Goal: Task Accomplishment & Management: Manage account settings

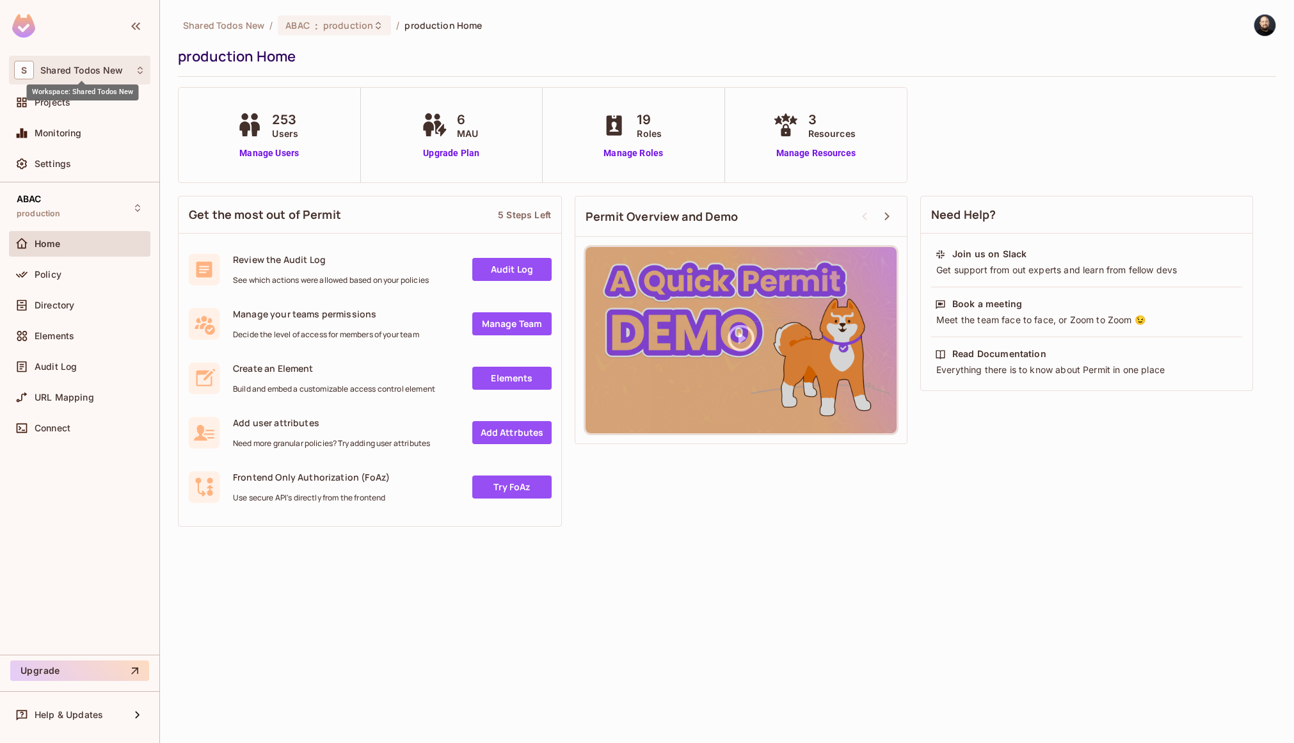
click at [98, 73] on span "Shared Todos New" at bounding box center [81, 70] width 83 height 10
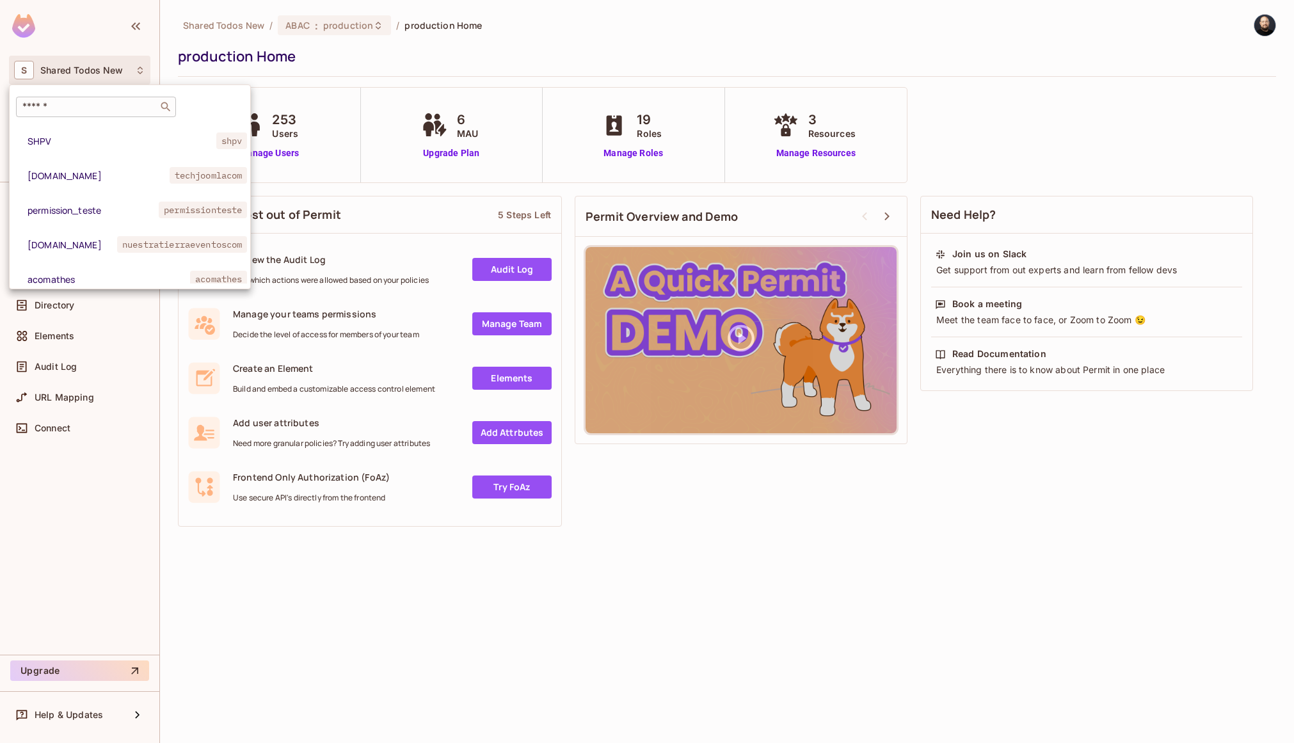
click at [90, 104] on input "text" at bounding box center [87, 106] width 134 height 13
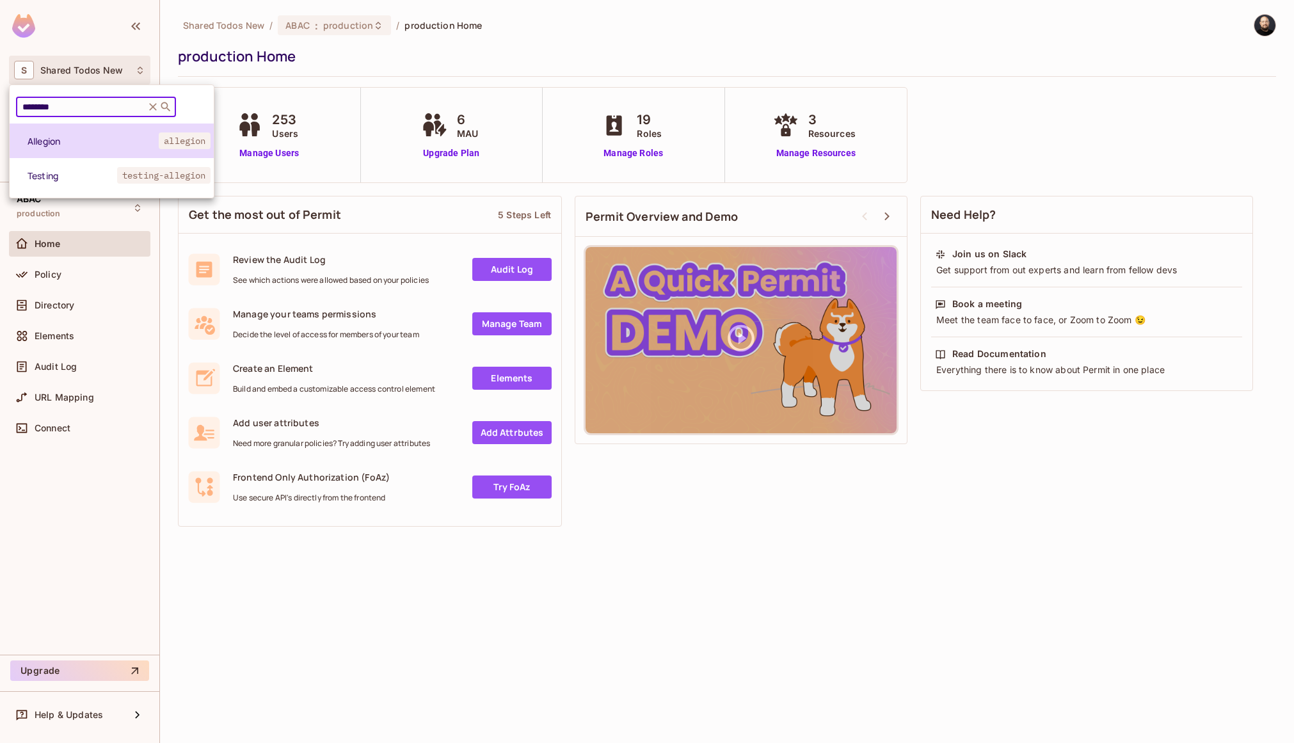
type input "********"
click at [65, 142] on span "Allegion" at bounding box center [93, 141] width 131 height 12
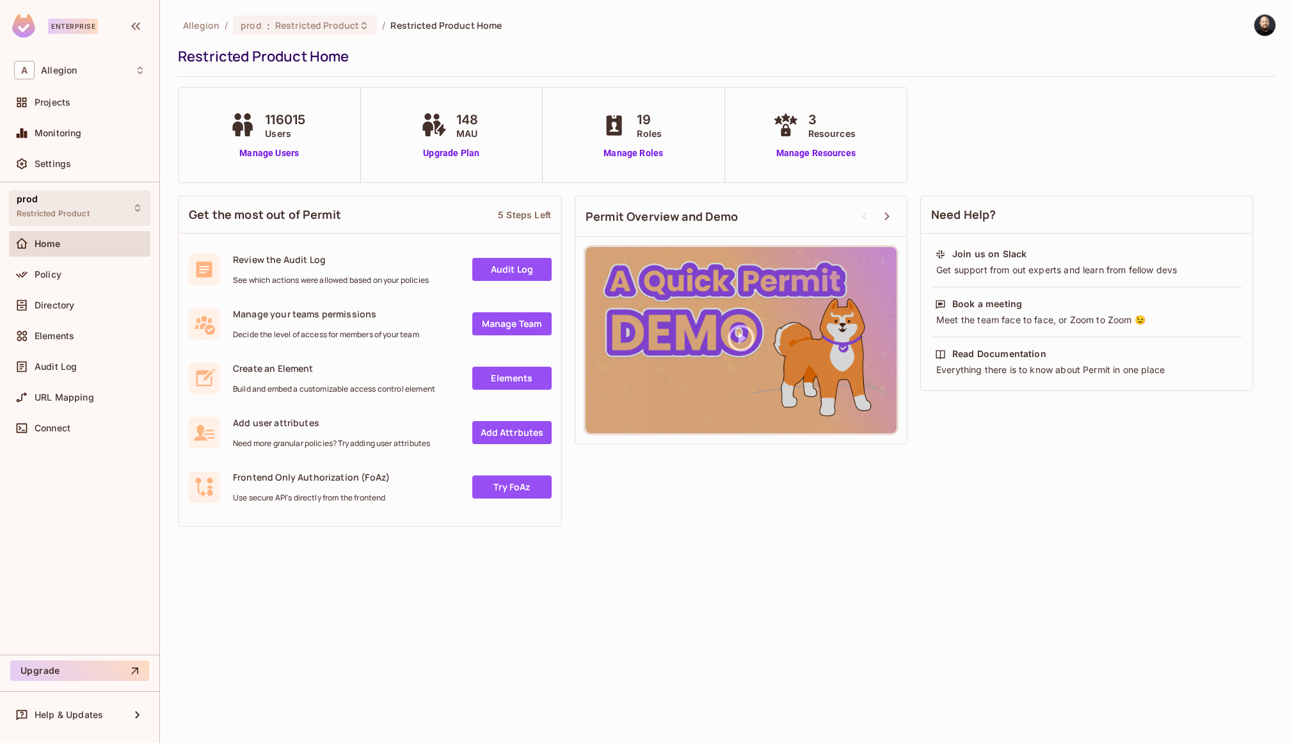
click at [89, 211] on span "Restricted Product" at bounding box center [53, 214] width 73 height 10
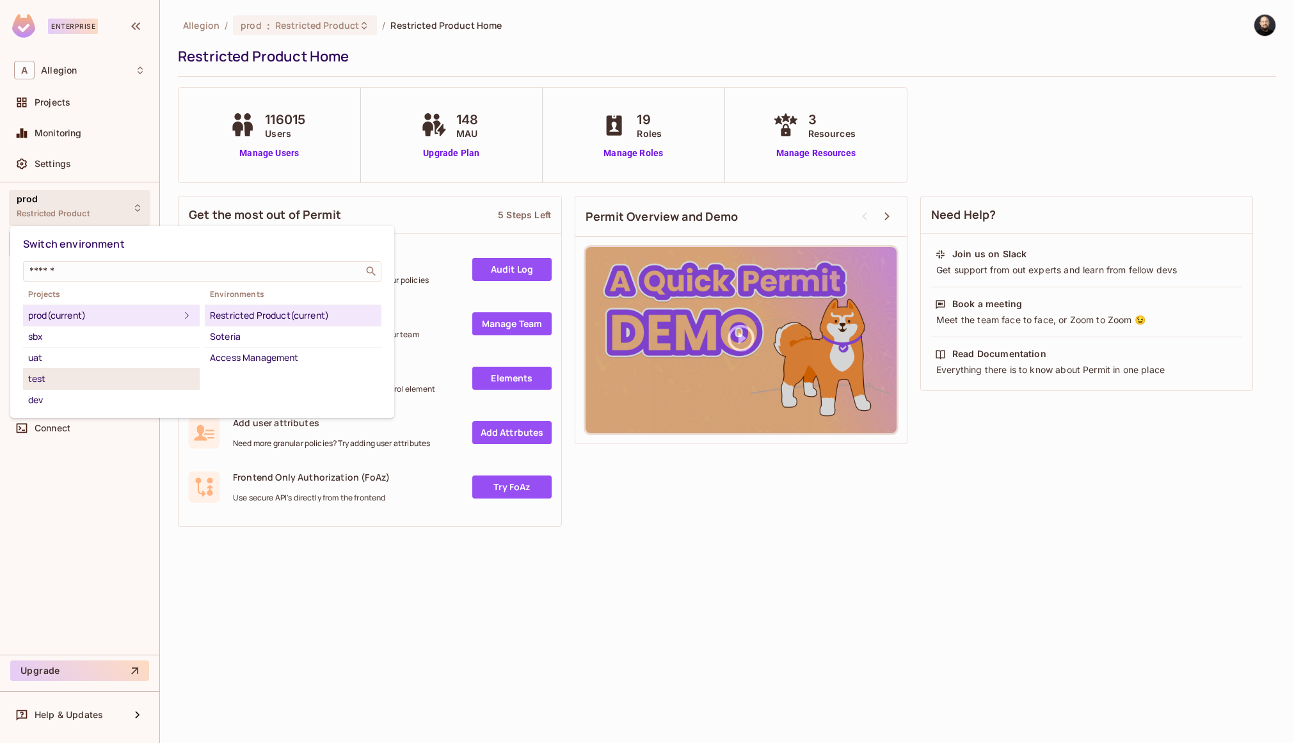
click at [66, 383] on div "test" at bounding box center [111, 378] width 166 height 15
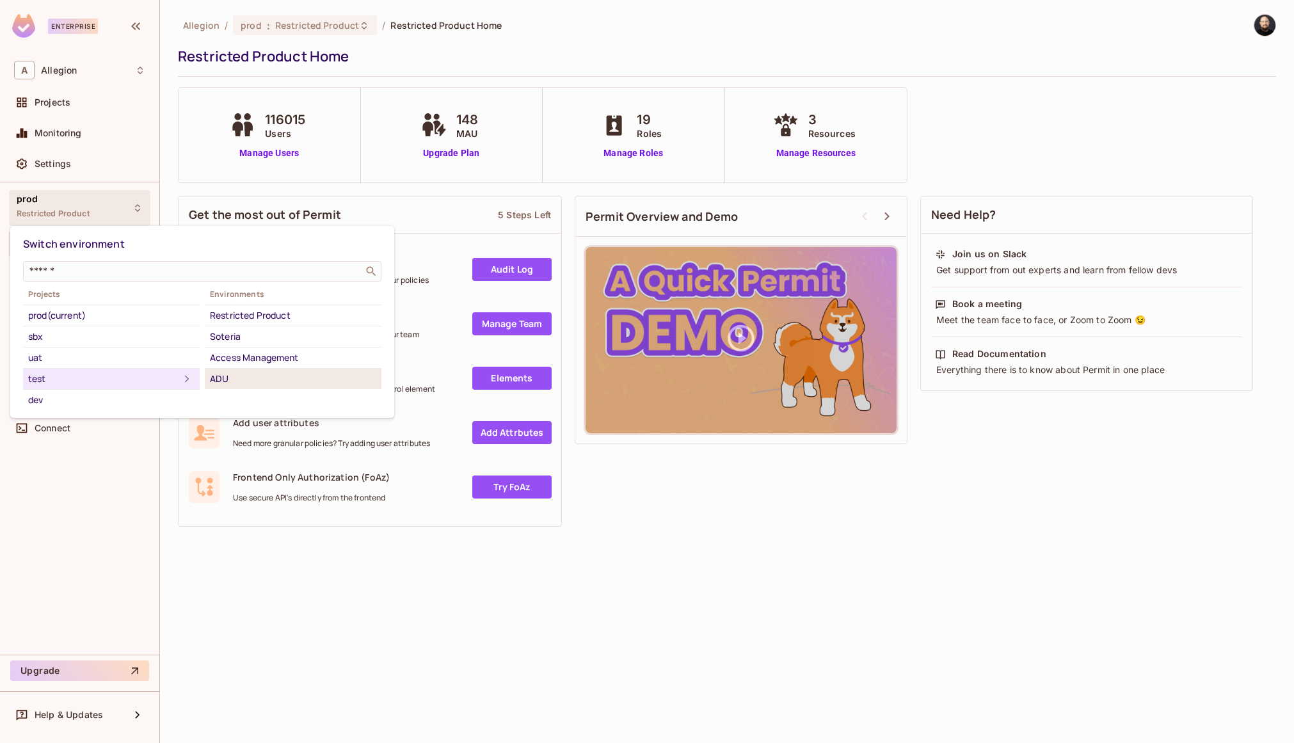
click at [269, 374] on div "ADU" at bounding box center [293, 378] width 166 height 15
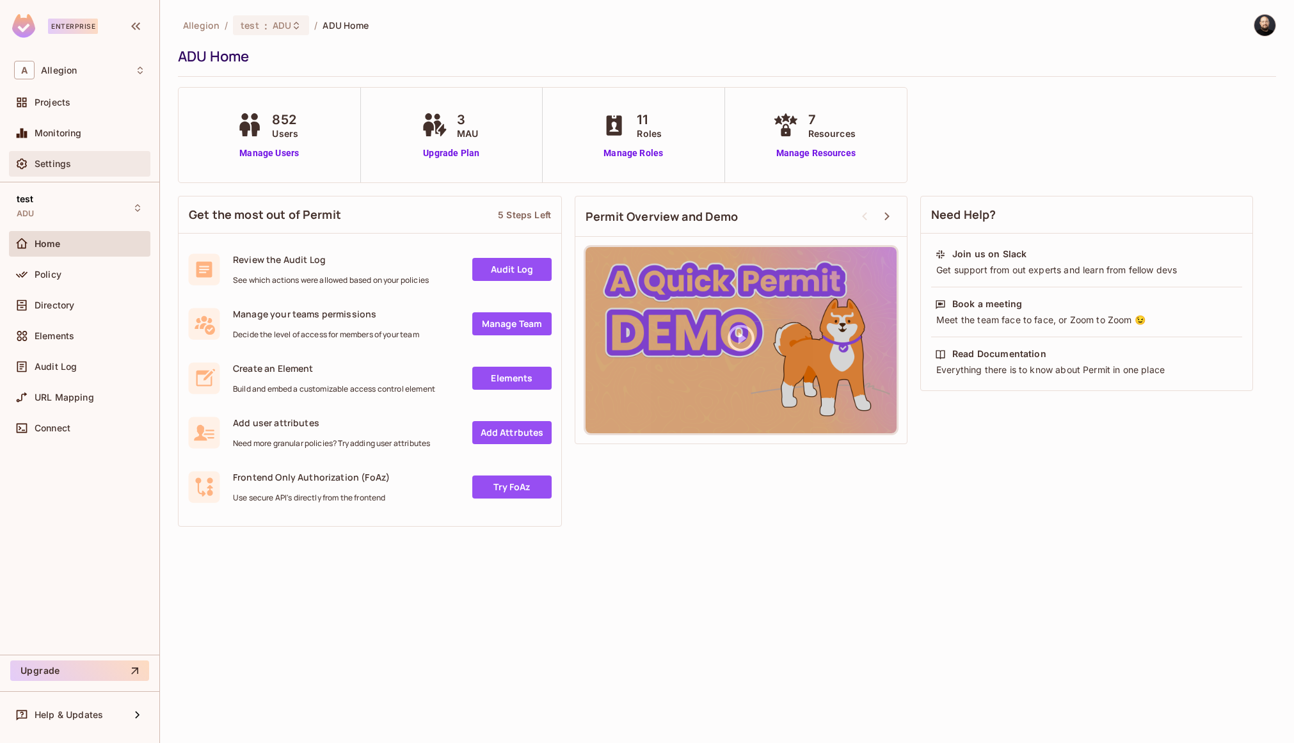
click at [71, 163] on div "Settings" at bounding box center [90, 164] width 111 height 10
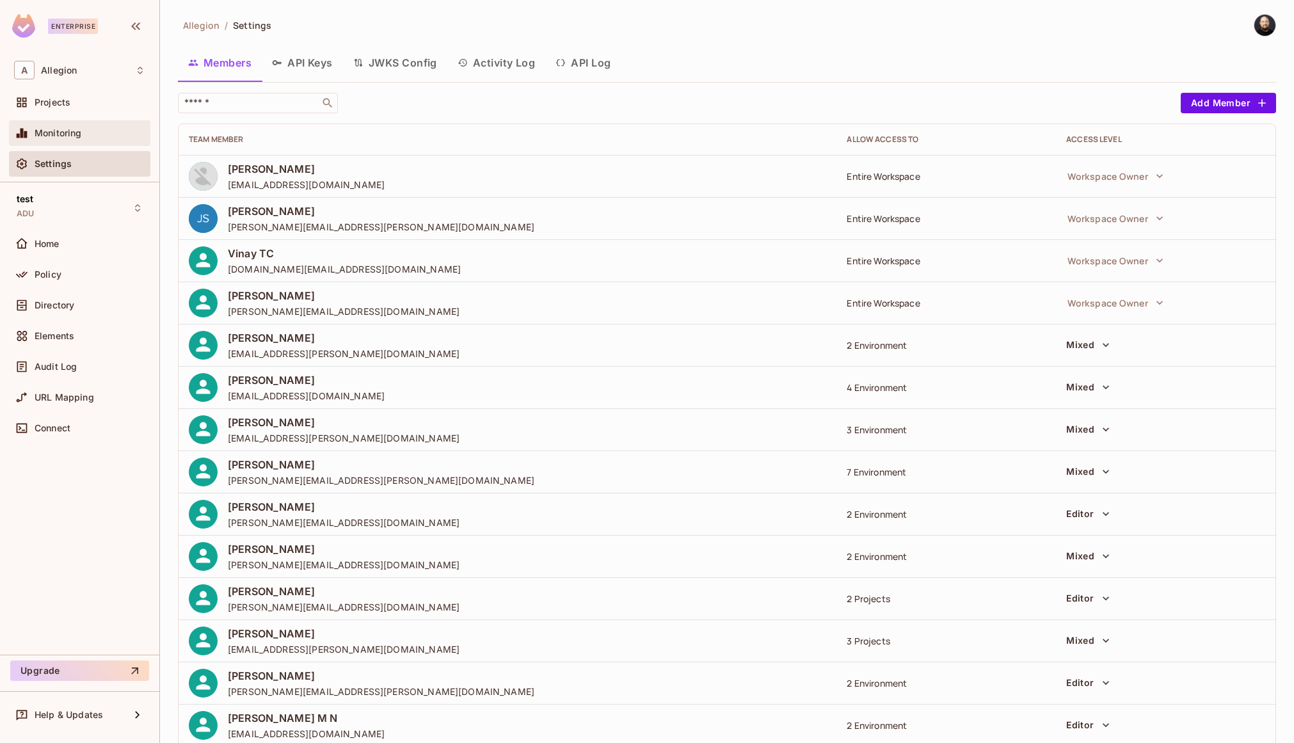
click at [100, 133] on div "Monitoring" at bounding box center [90, 133] width 111 height 10
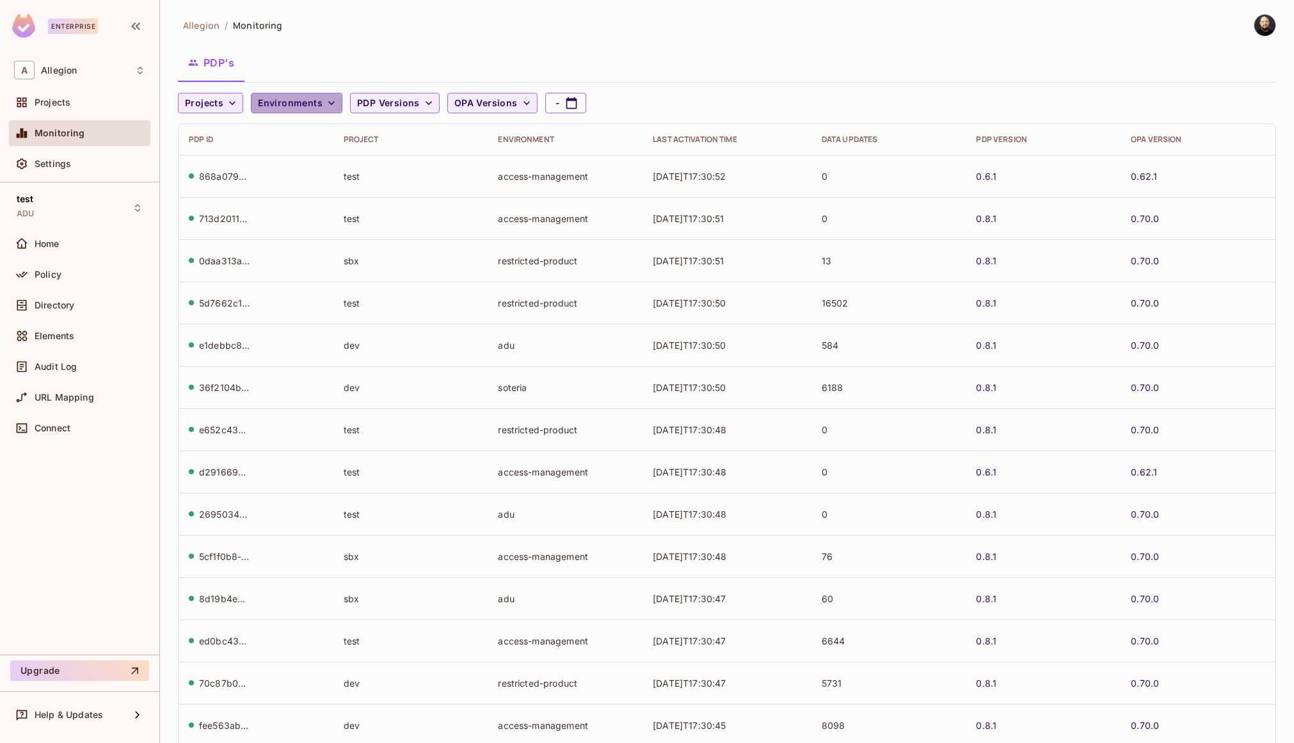
click at [302, 106] on span "Environments" at bounding box center [290, 103] width 65 height 16
click at [205, 103] on div at bounding box center [647, 371] width 1294 height 743
click at [195, 101] on span "Projects" at bounding box center [204, 103] width 38 height 16
click at [209, 214] on span "test" at bounding box center [210, 215] width 44 height 12
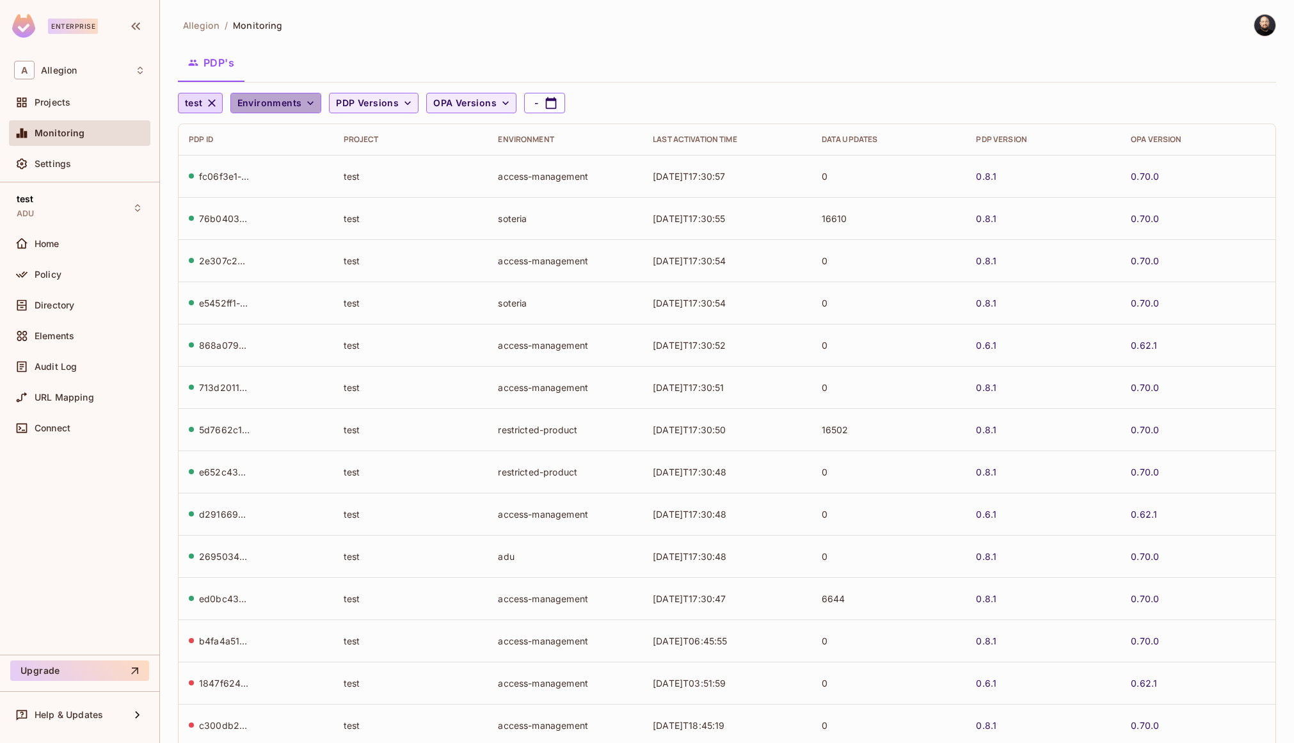
click at [289, 97] on span "Environments" at bounding box center [269, 103] width 65 height 16
click at [291, 133] on span "ADU" at bounding box center [285, 132] width 90 height 12
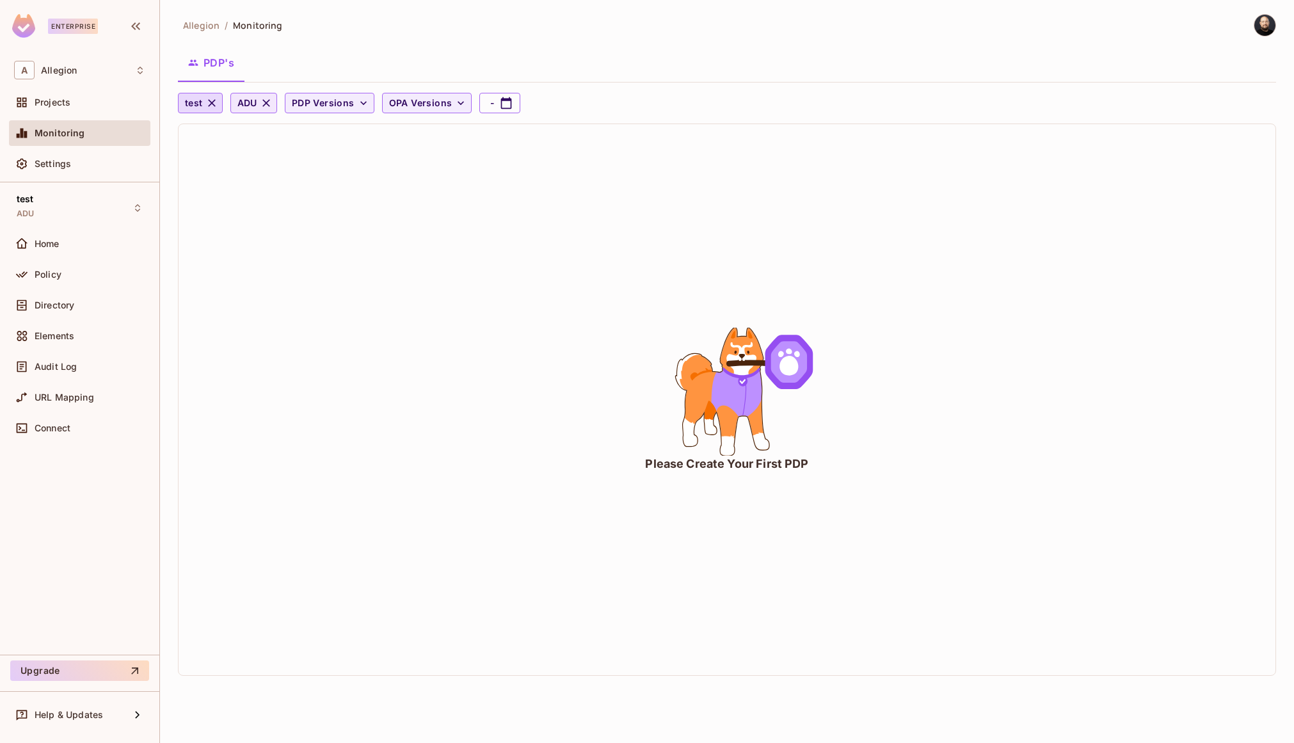
click at [268, 104] on icon "button" at bounding box center [266, 103] width 8 height 8
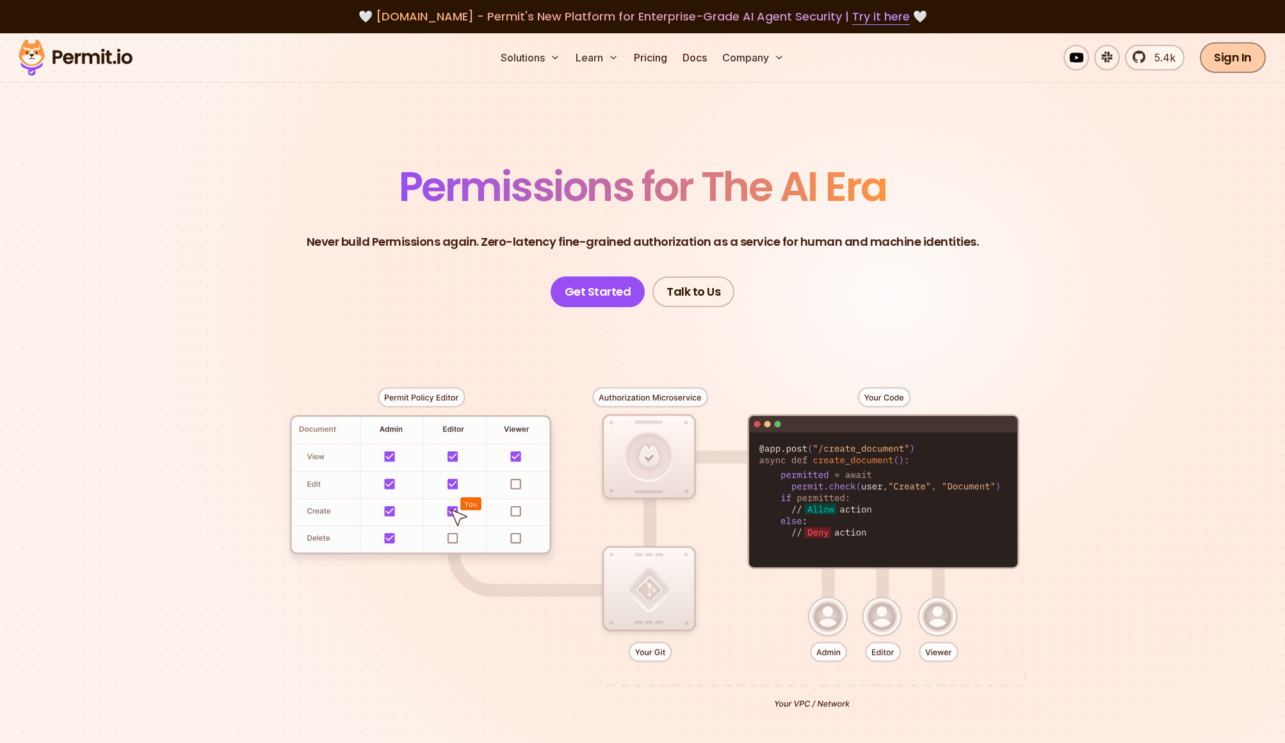
click at [1214, 61] on link "Sign In" at bounding box center [1232, 57] width 66 height 31
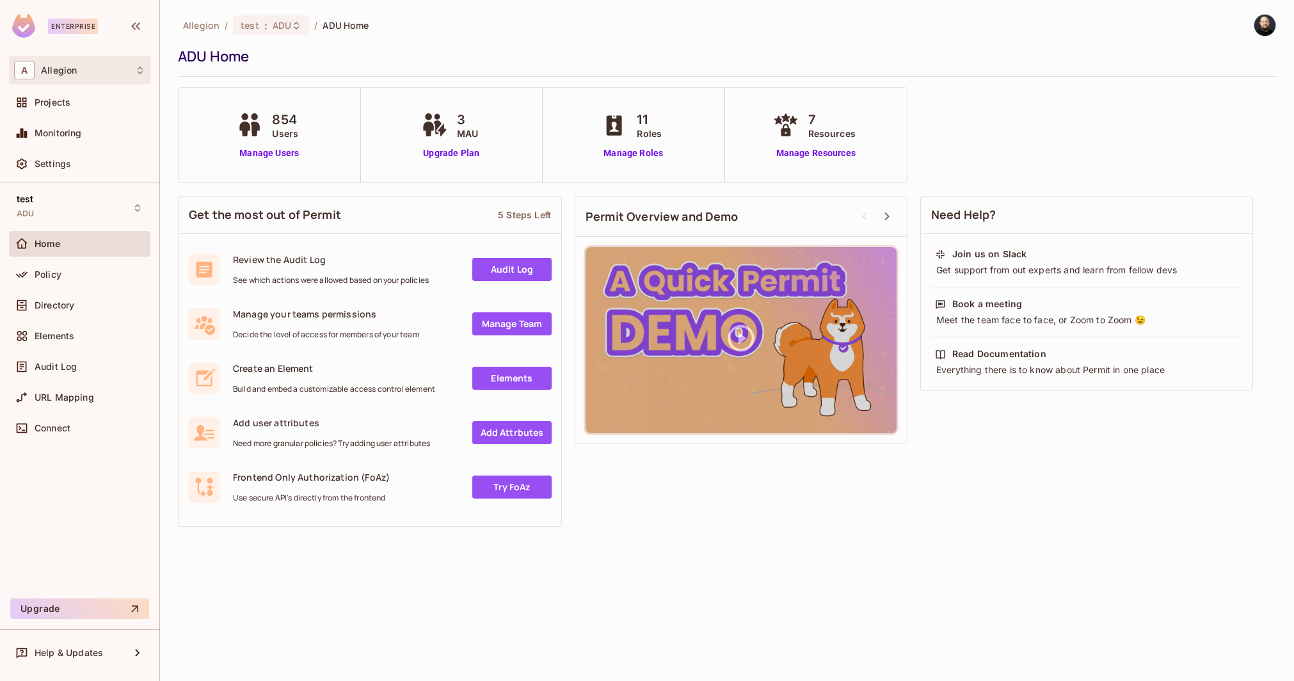
click at [83, 74] on div "A Allegion" at bounding box center [79, 70] width 131 height 19
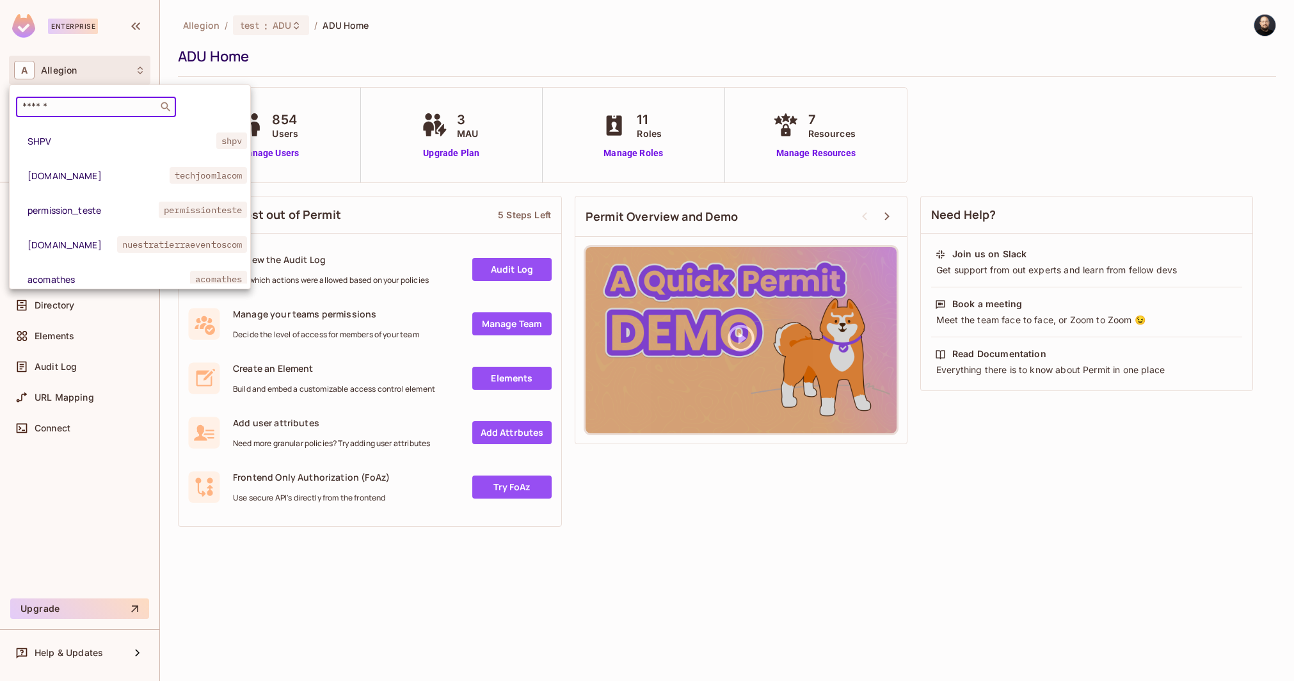
click at [76, 109] on input "text" at bounding box center [87, 106] width 134 height 13
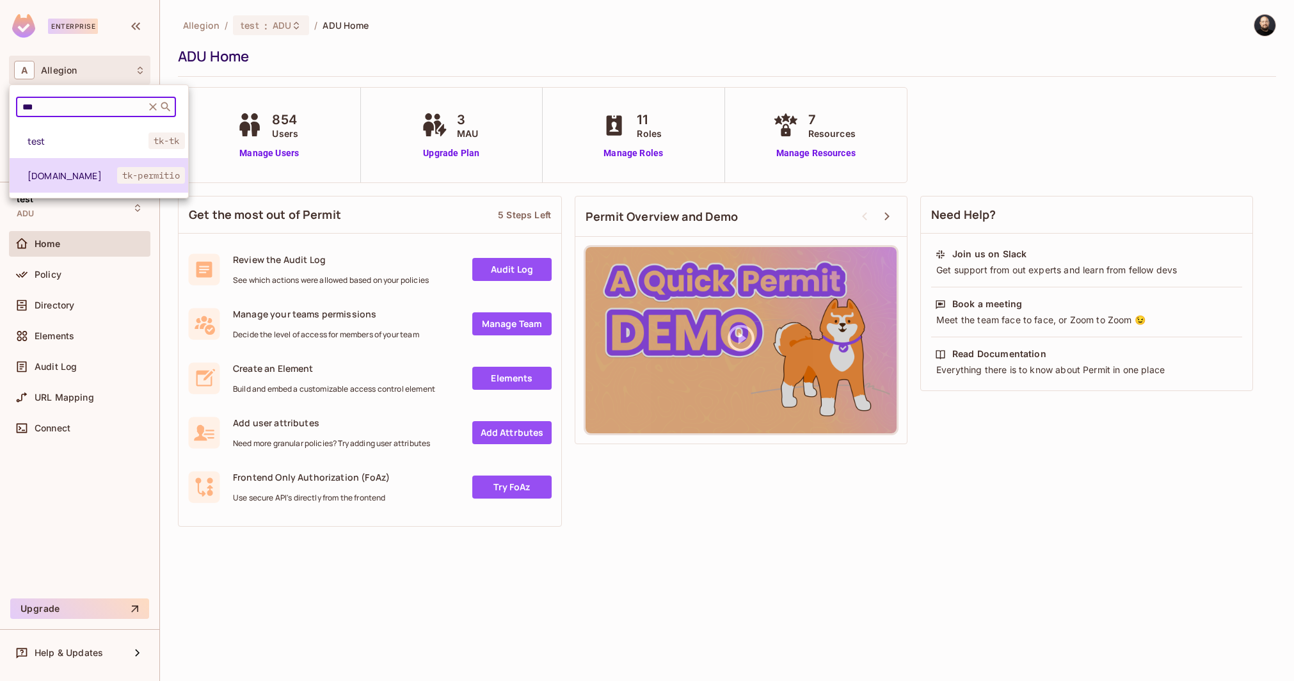
type input "***"
click at [54, 166] on li "tk-permit.io tk-permitio" at bounding box center [99, 175] width 179 height 35
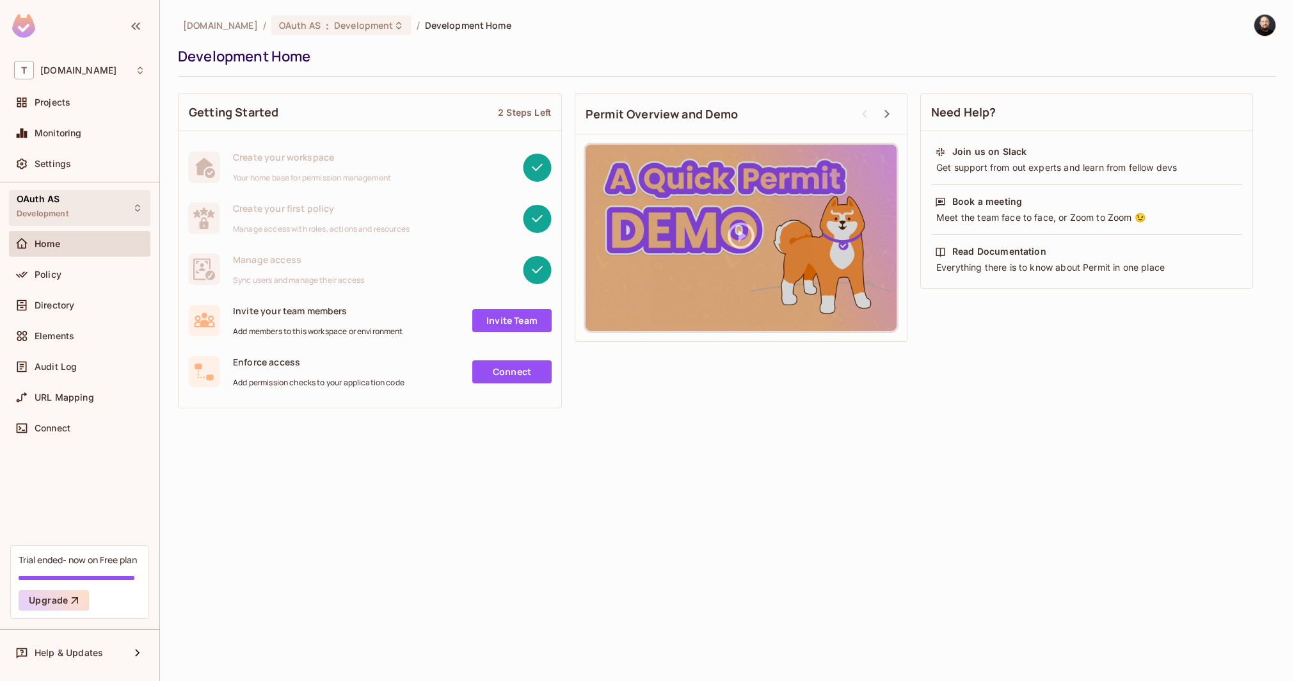
click at [67, 203] on div "OAuth AS Development" at bounding box center [43, 208] width 52 height 28
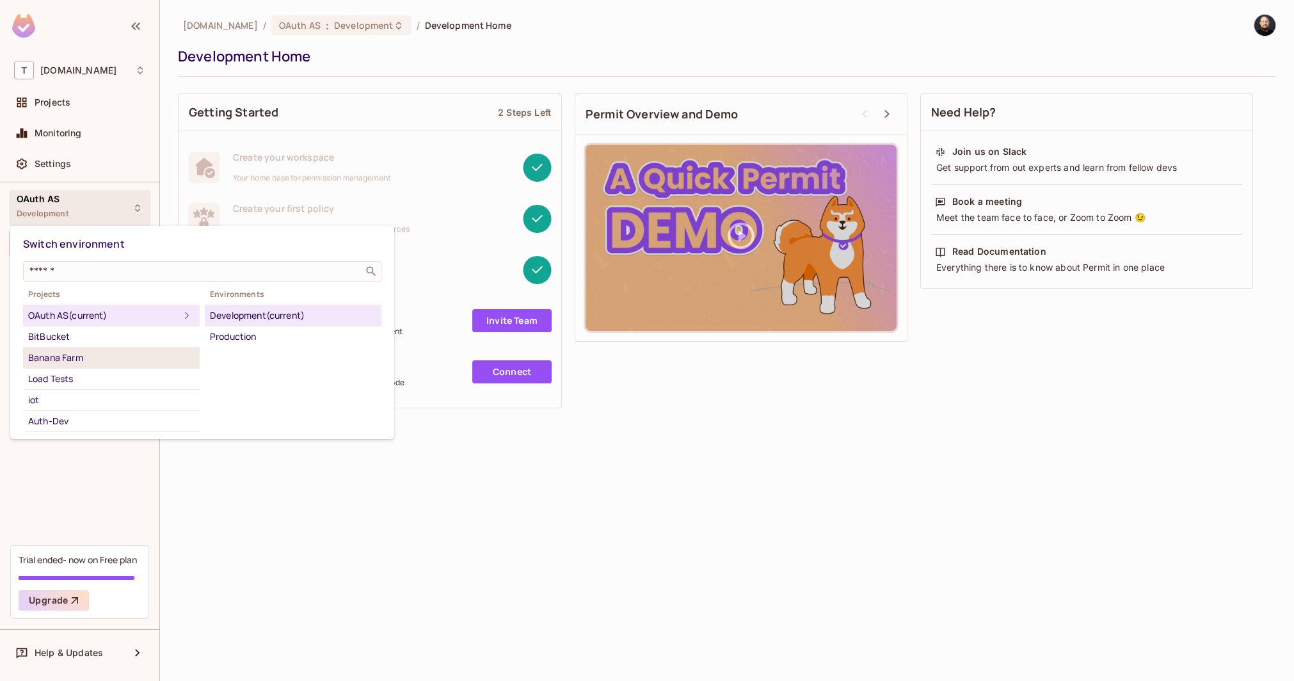
click at [67, 361] on div "Banana Farm" at bounding box center [111, 357] width 166 height 15
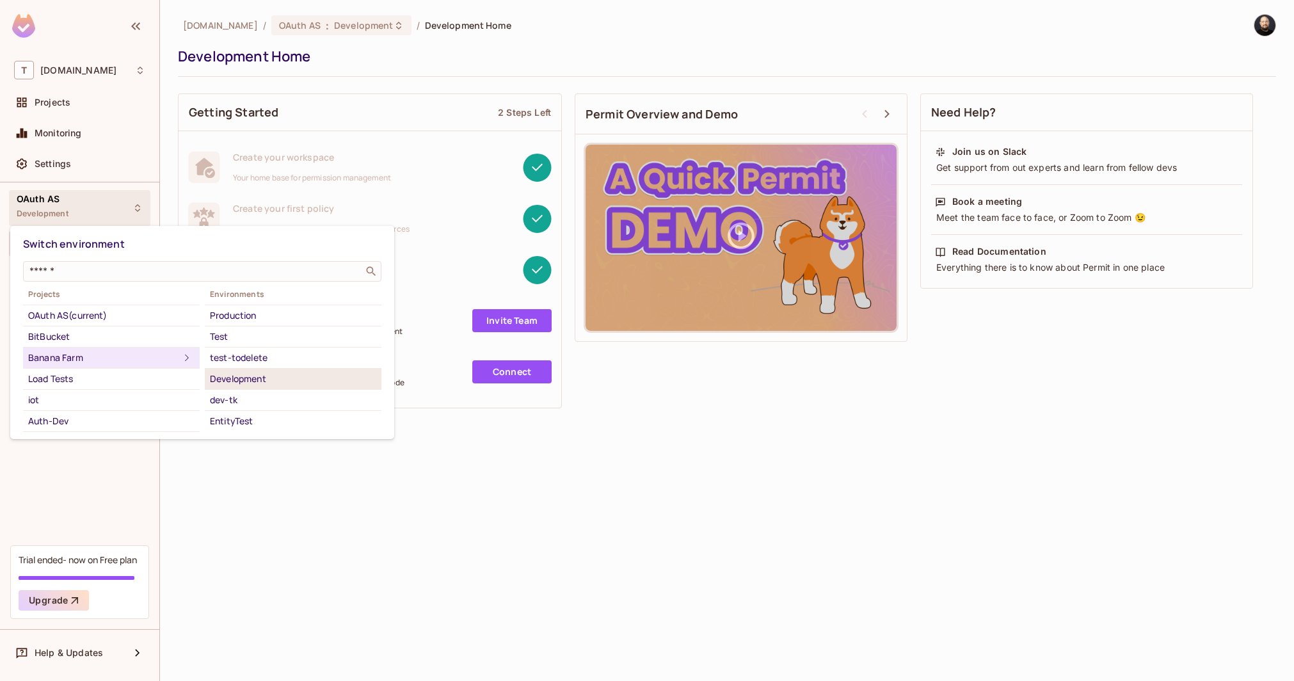
click at [236, 381] on div "Development" at bounding box center [293, 378] width 166 height 15
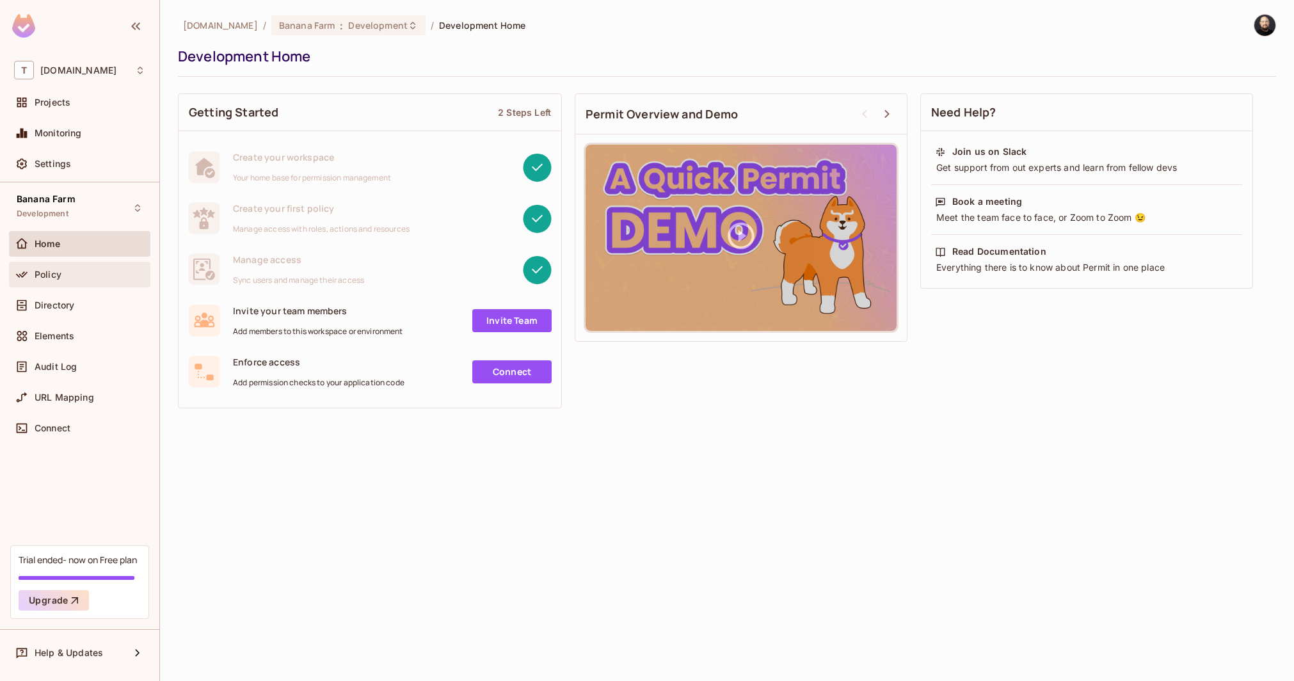
click at [71, 272] on div "Policy" at bounding box center [90, 274] width 111 height 10
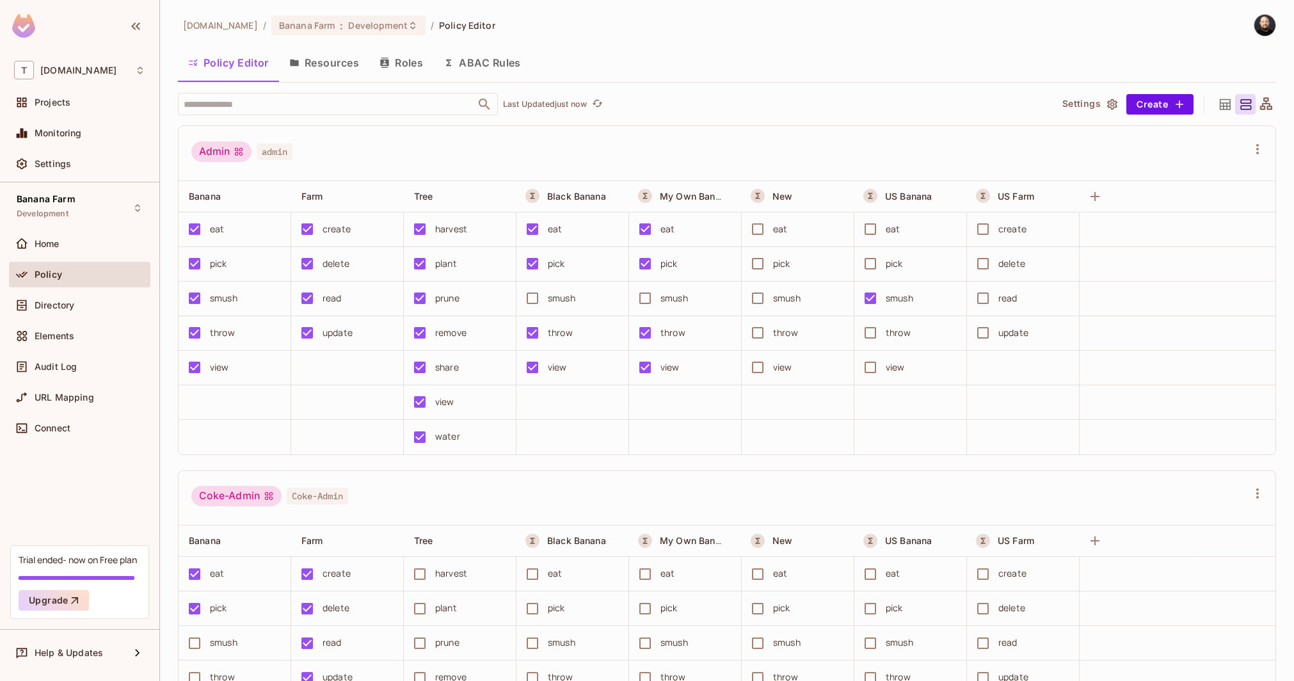
click at [1260, 98] on icon at bounding box center [1266, 105] width 16 height 16
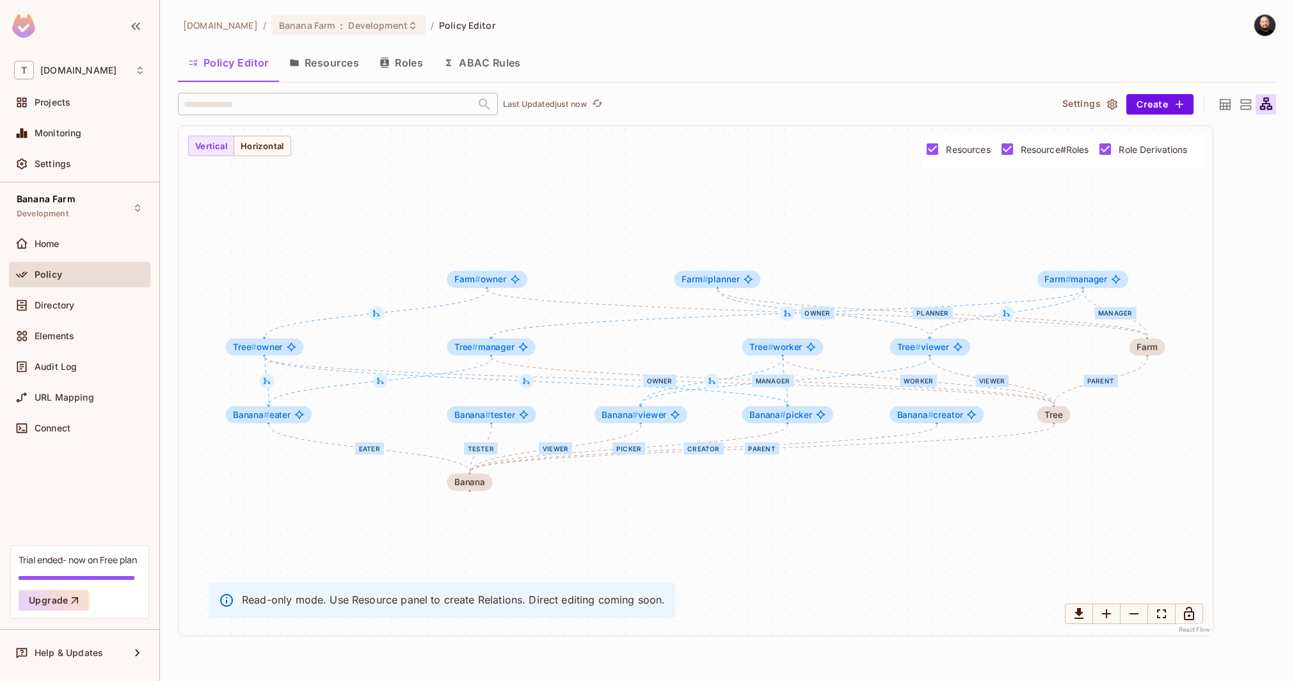
click at [1128, 143] on span "Role Derivations" at bounding box center [1153, 149] width 68 height 12
click at [1059, 150] on span "Resource#Roles" at bounding box center [1055, 149] width 68 height 12
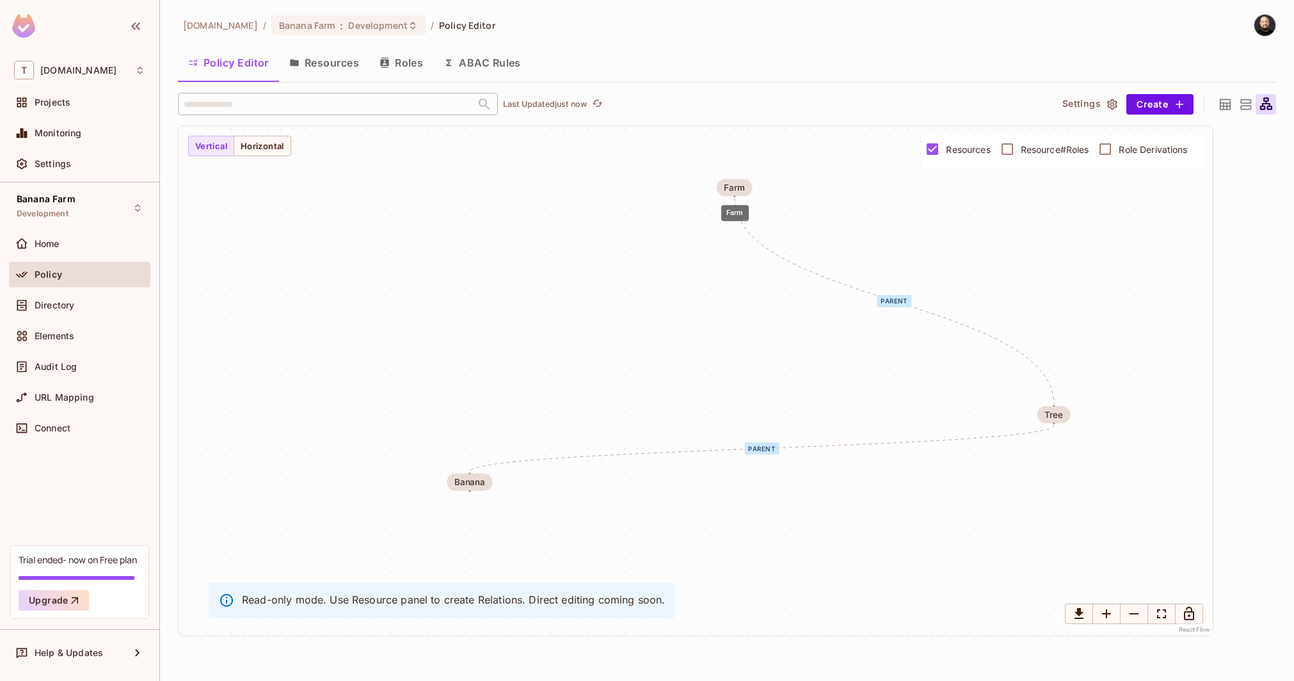
drag, startPoint x: 1091, startPoint y: 330, endPoint x: 771, endPoint y: 219, distance: 338.0
click at [732, 189] on div "Farm" at bounding box center [734, 188] width 20 height 10
drag, startPoint x: 1052, startPoint y: 410, endPoint x: 599, endPoint y: 337, distance: 459.0
click at [599, 337] on div "Tree" at bounding box center [608, 343] width 33 height 17
click at [1025, 150] on span "Resource#Roles" at bounding box center [1055, 149] width 68 height 12
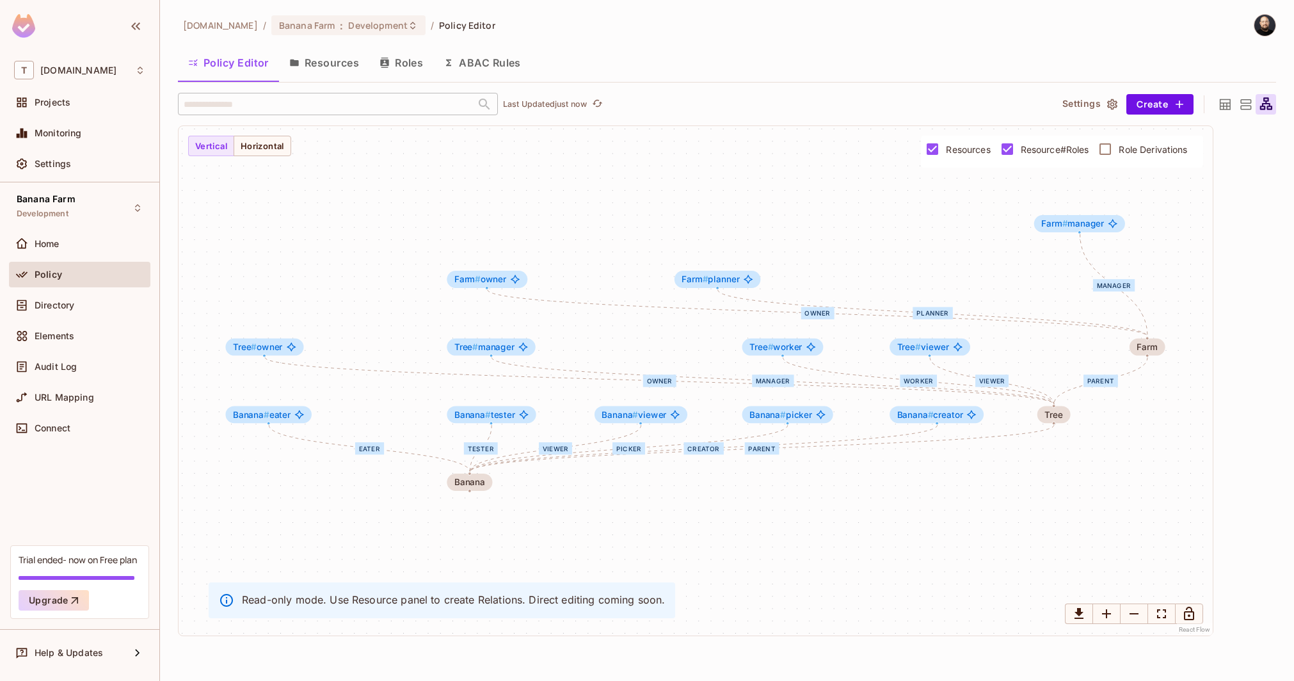
drag, startPoint x: 1094, startPoint y: 275, endPoint x: 1089, endPoint y: 197, distance: 77.7
click at [1093, 219] on span "Farm # manager" at bounding box center [1072, 224] width 63 height 10
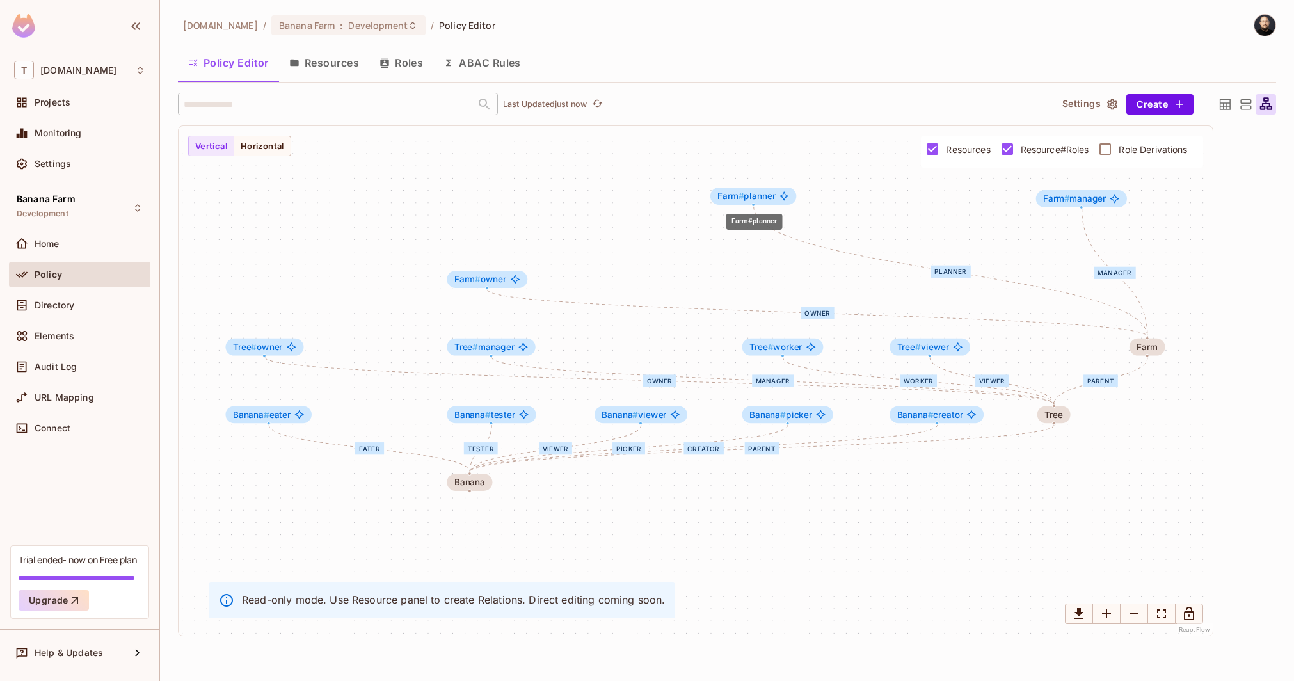
drag, startPoint x: 750, startPoint y: 278, endPoint x: 785, endPoint y: 195, distance: 90.3
click at [785, 195] on icon "Farm#planner" at bounding box center [785, 196] width 10 height 10
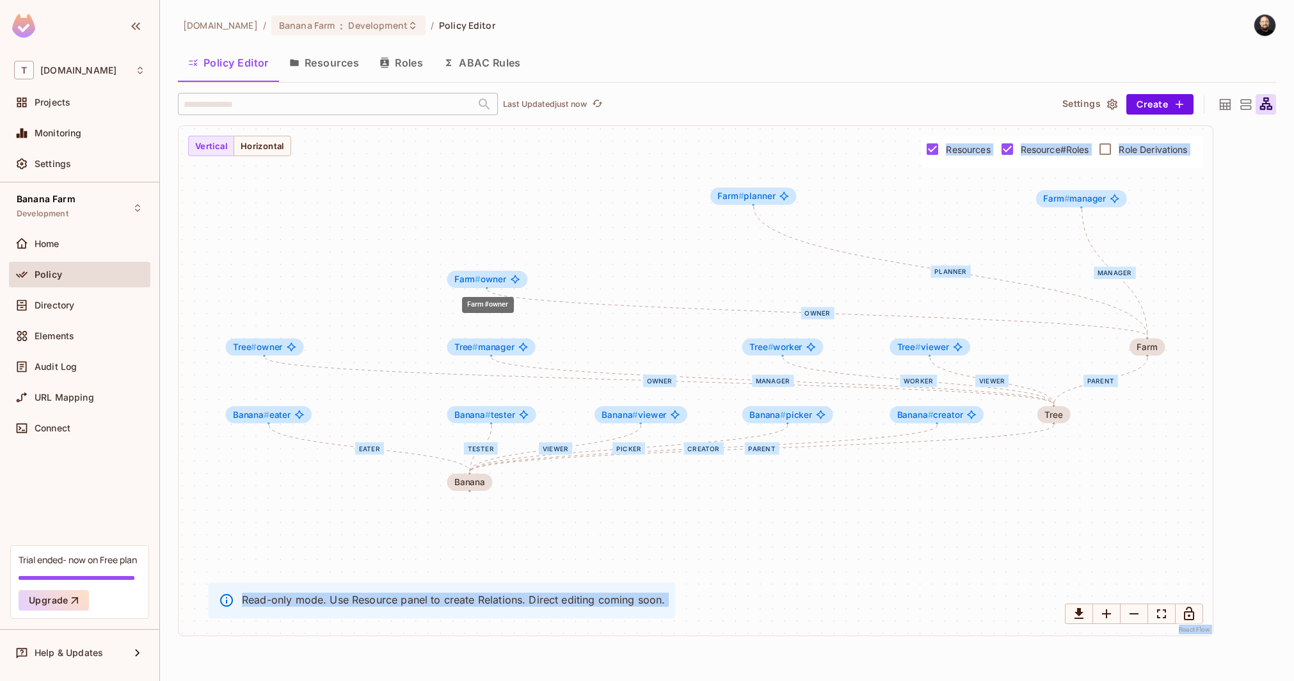
drag, startPoint x: 480, startPoint y: 289, endPoint x: 510, endPoint y: 249, distance: 50.3
click at [510, 249] on body "T tk-permit.io Projects Monitoring Settings Banana Farm Development Home Policy…" at bounding box center [647, 340] width 1294 height 681
click at [1158, 145] on span "Role Derivations" at bounding box center [1153, 149] width 68 height 12
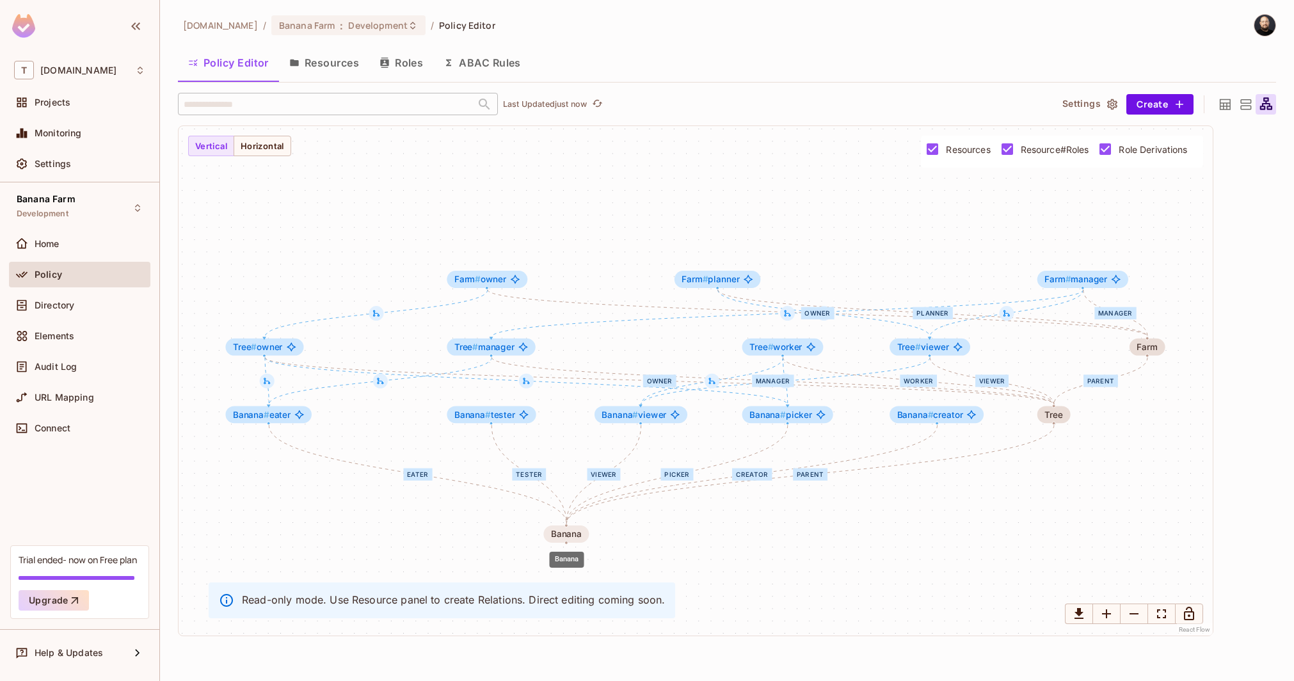
drag, startPoint x: 477, startPoint y: 476, endPoint x: 575, endPoint y: 527, distance: 109.6
click at [574, 528] on div "Banana" at bounding box center [565, 533] width 45 height 17
drag, startPoint x: 483, startPoint y: 280, endPoint x: 474, endPoint y: 157, distance: 123.9
click at [478, 159] on div "Farm # owner" at bounding box center [482, 158] width 80 height 17
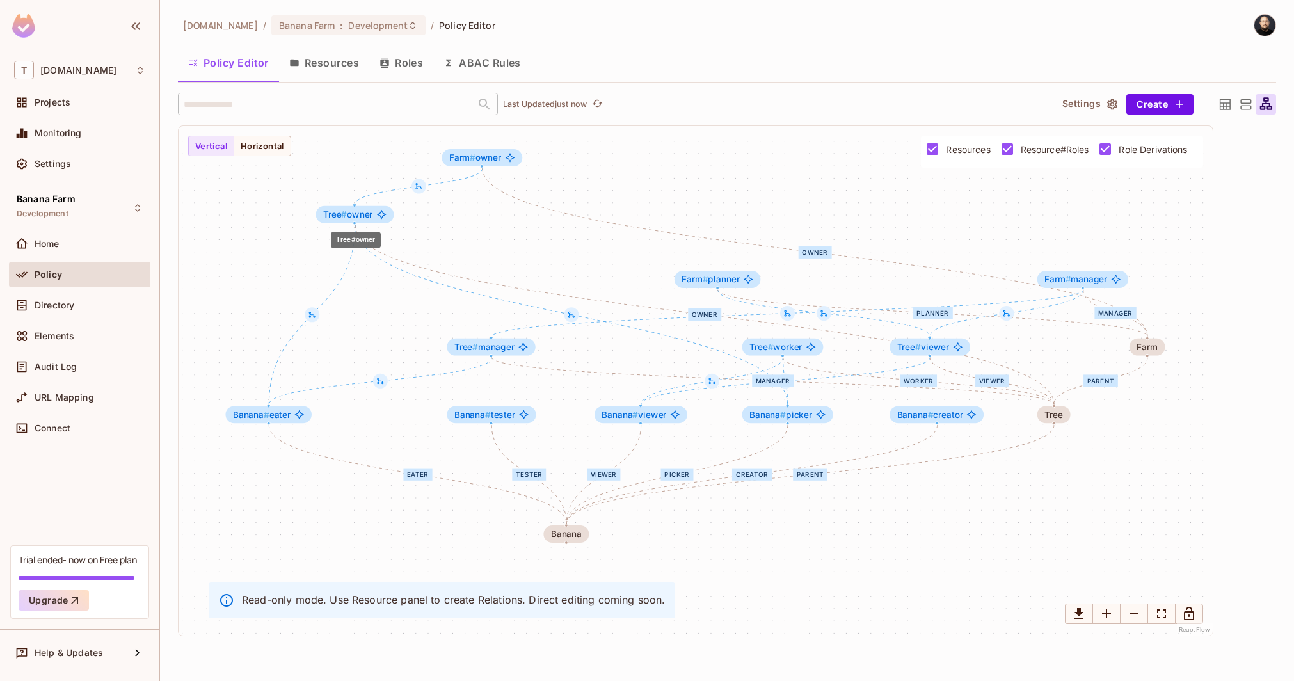
drag, startPoint x: 249, startPoint y: 348, endPoint x: 342, endPoint y: 213, distance: 163.7
click at [342, 213] on span "Tree #" at bounding box center [335, 214] width 24 height 10
drag, startPoint x: 268, startPoint y: 408, endPoint x: 215, endPoint y: 294, distance: 125.1
click at [215, 307] on div "Banana # eater" at bounding box center [236, 315] width 86 height 17
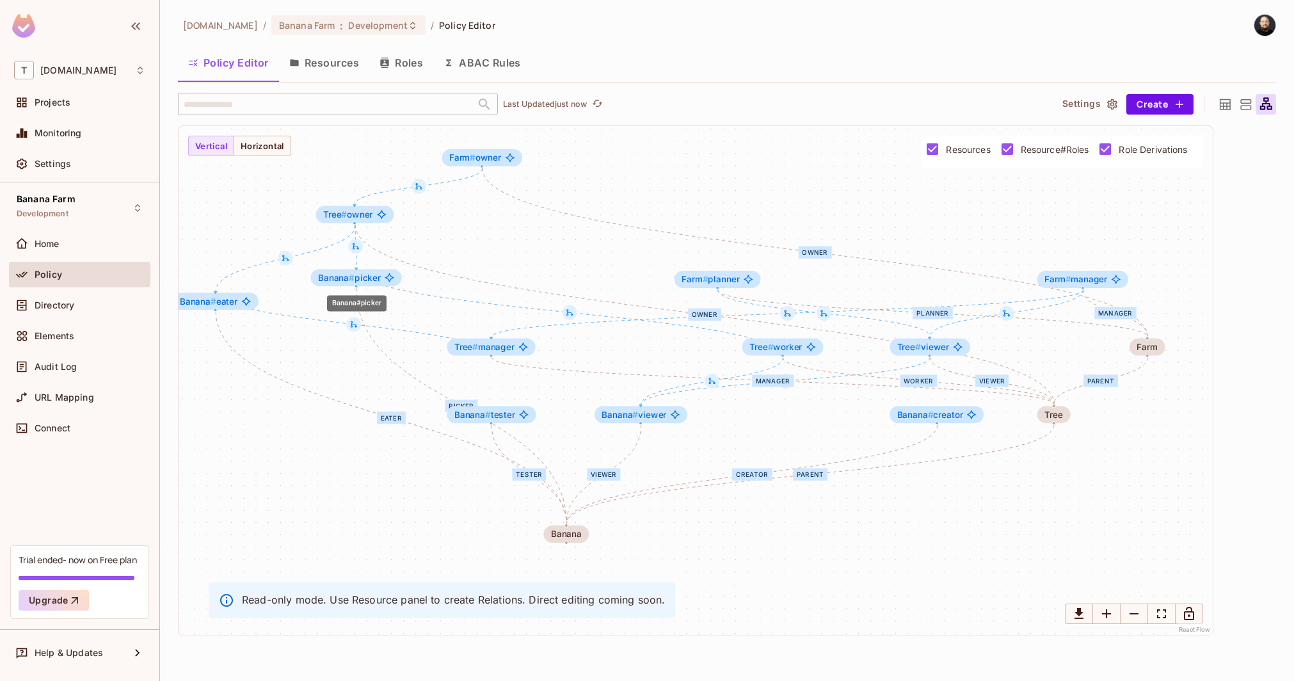
drag, startPoint x: 767, startPoint y: 419, endPoint x: 339, endPoint y: 268, distance: 454.0
click at [335, 281] on span "Banana #" at bounding box center [336, 277] width 36 height 10
click at [69, 307] on span "Directory" at bounding box center [55, 305] width 40 height 10
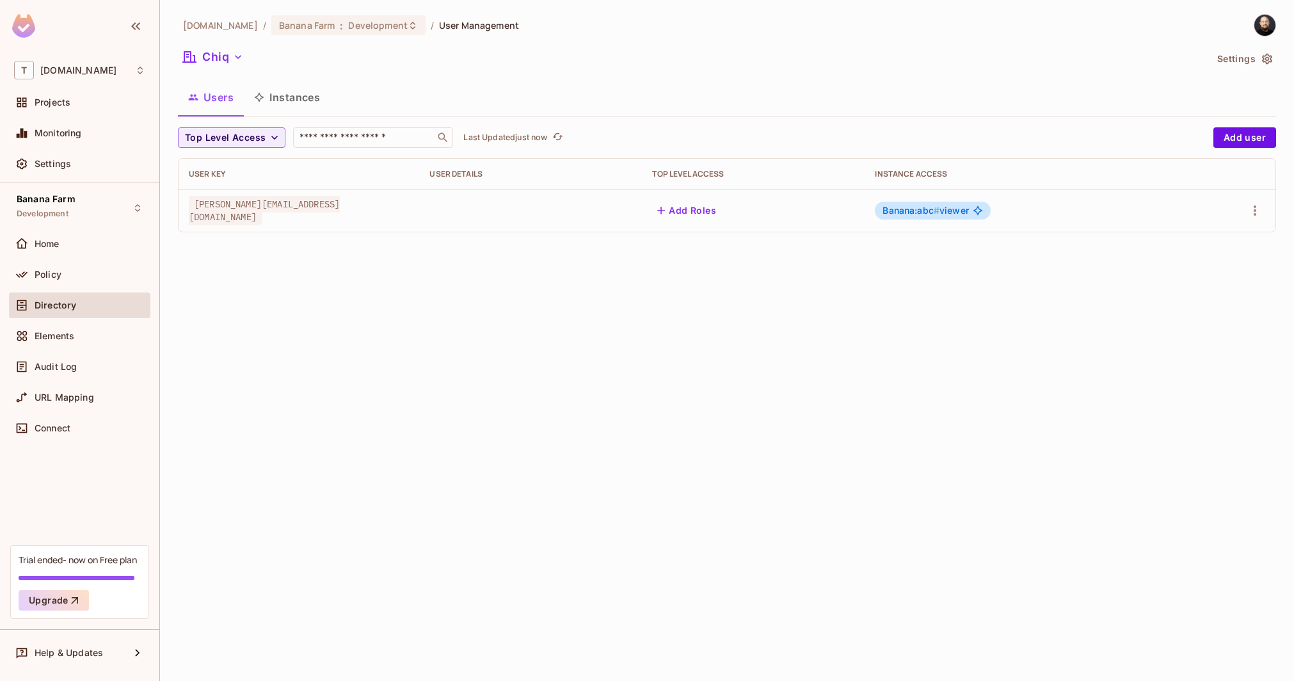
click at [244, 74] on div "tk-permit.io / Banana Farm : Development / User Management Chiq Settings Users …" at bounding box center [727, 128] width 1098 height 228
click at [238, 63] on icon "button" at bounding box center [238, 57] width 13 height 13
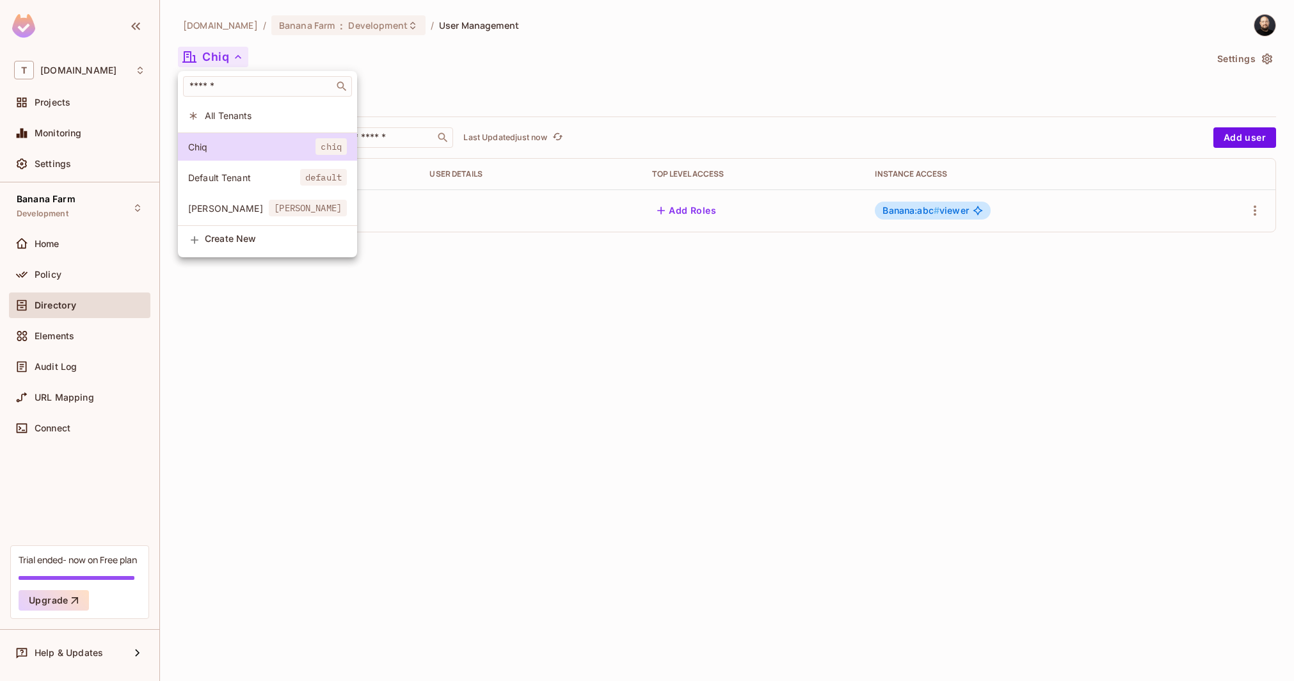
click at [234, 207] on span "Dole" at bounding box center [228, 208] width 81 height 12
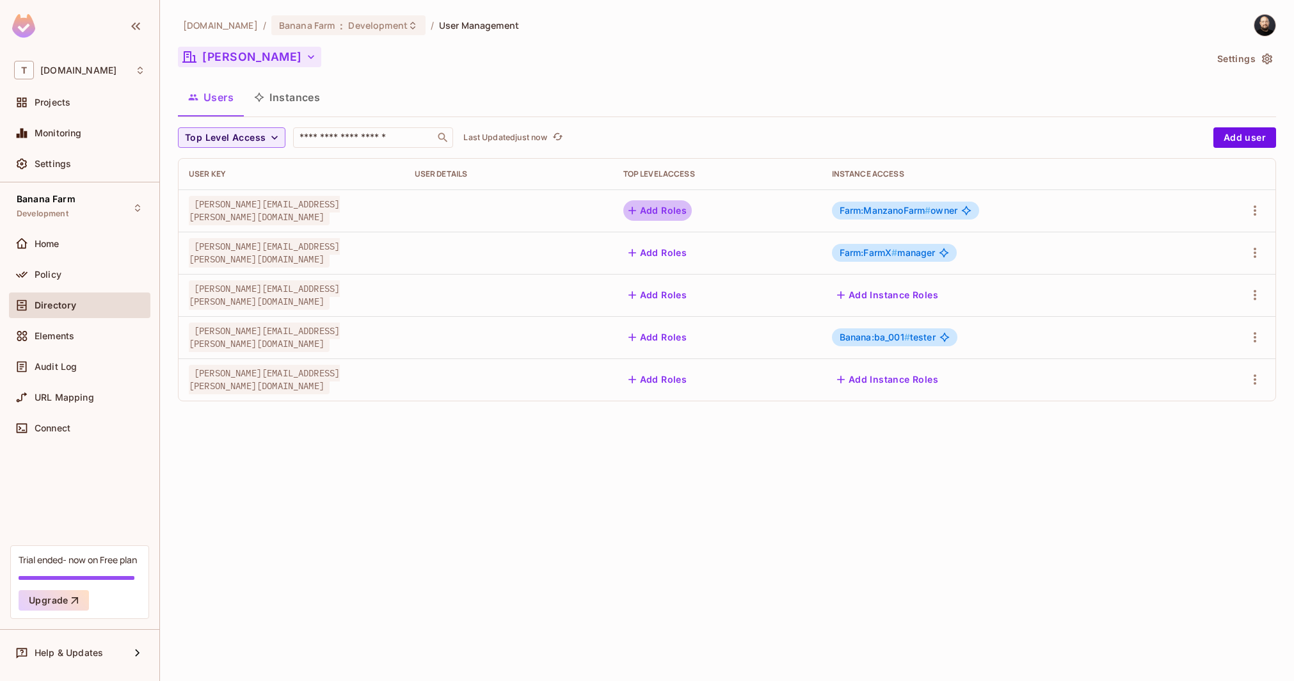
click at [678, 210] on button "Add Roles" at bounding box center [657, 210] width 69 height 20
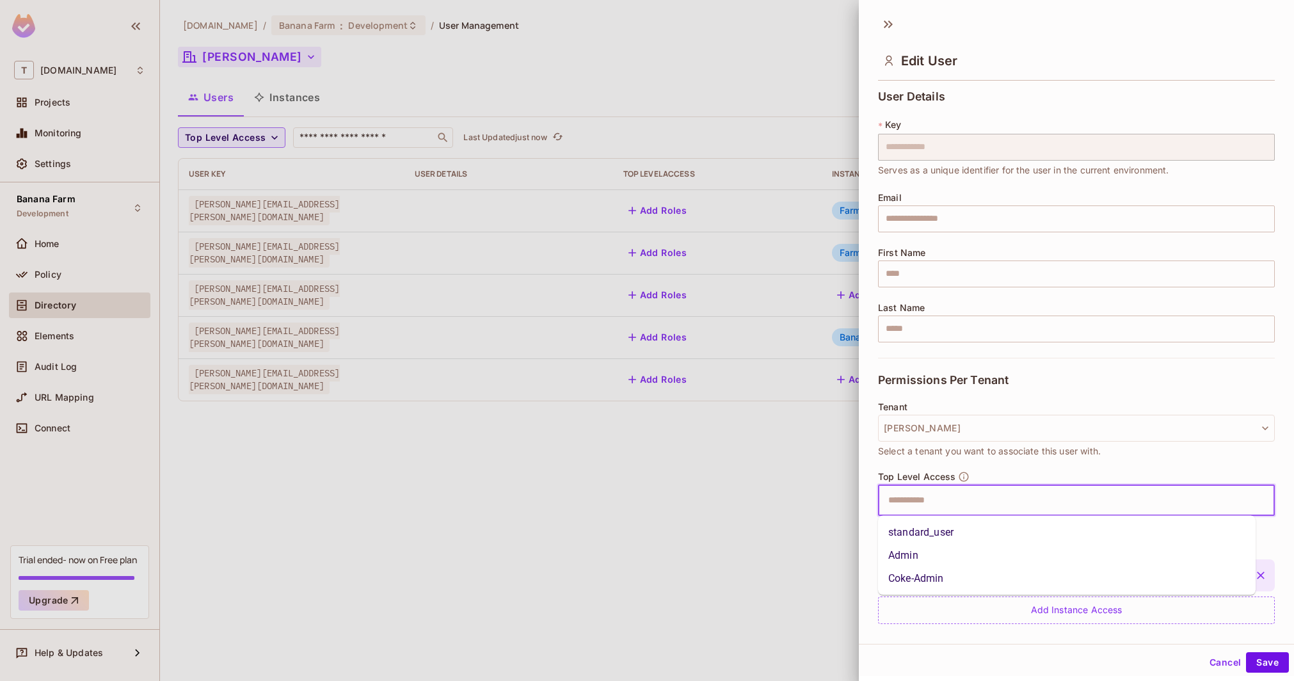
click at [996, 502] on input "text" at bounding box center [1065, 501] width 369 height 26
click at [970, 550] on li "Admin" at bounding box center [1067, 555] width 378 height 23
click at [98, 150] on div at bounding box center [647, 340] width 1294 height 681
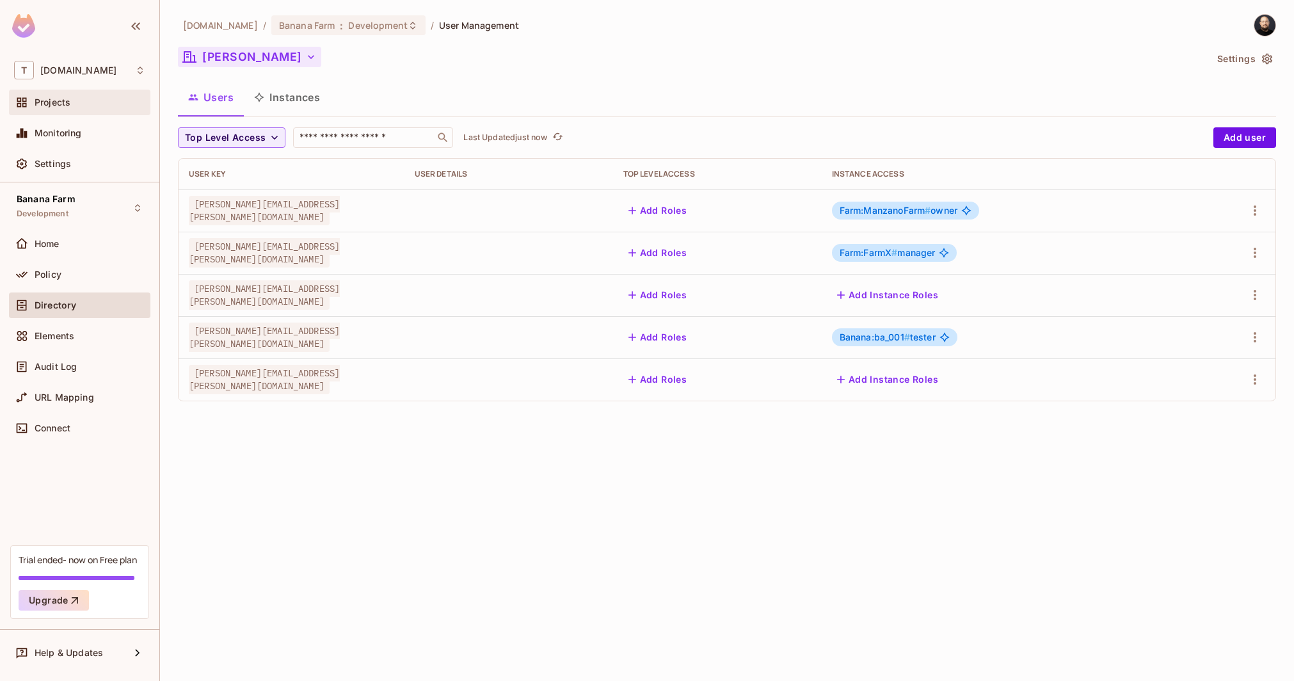
click at [63, 109] on div "Projects" at bounding box center [79, 102] width 131 height 15
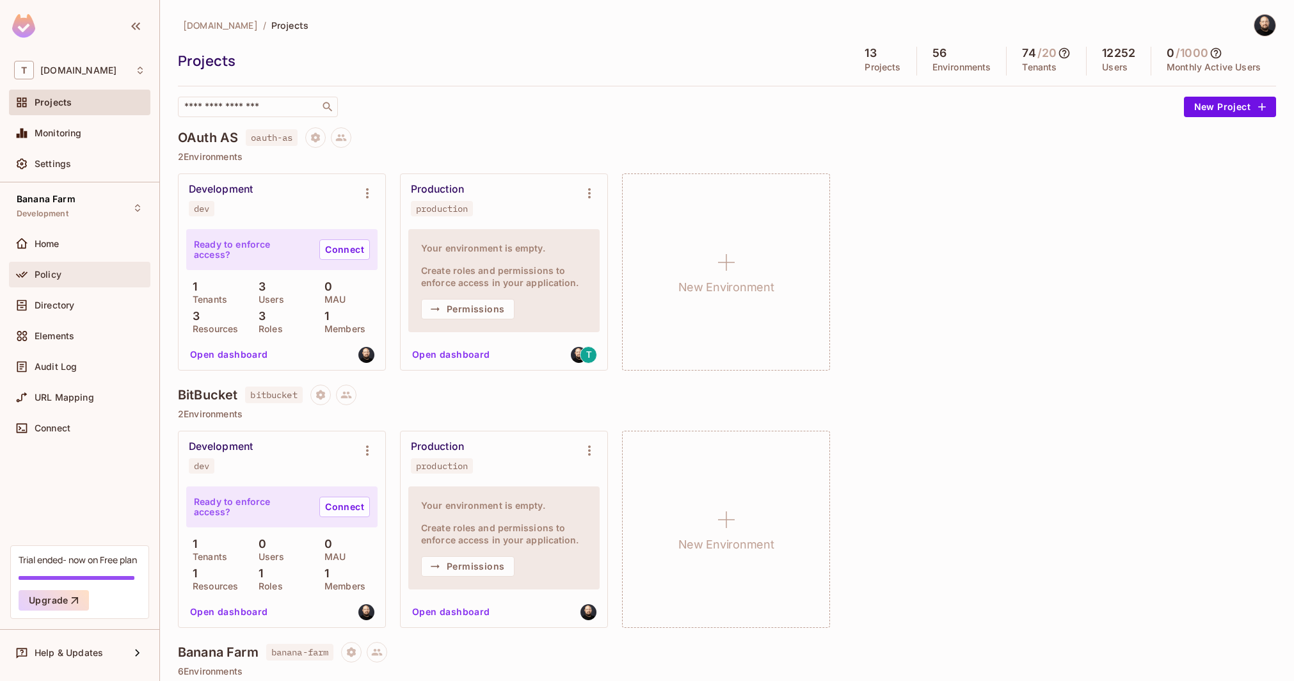
click at [53, 264] on div "Policy" at bounding box center [79, 275] width 141 height 26
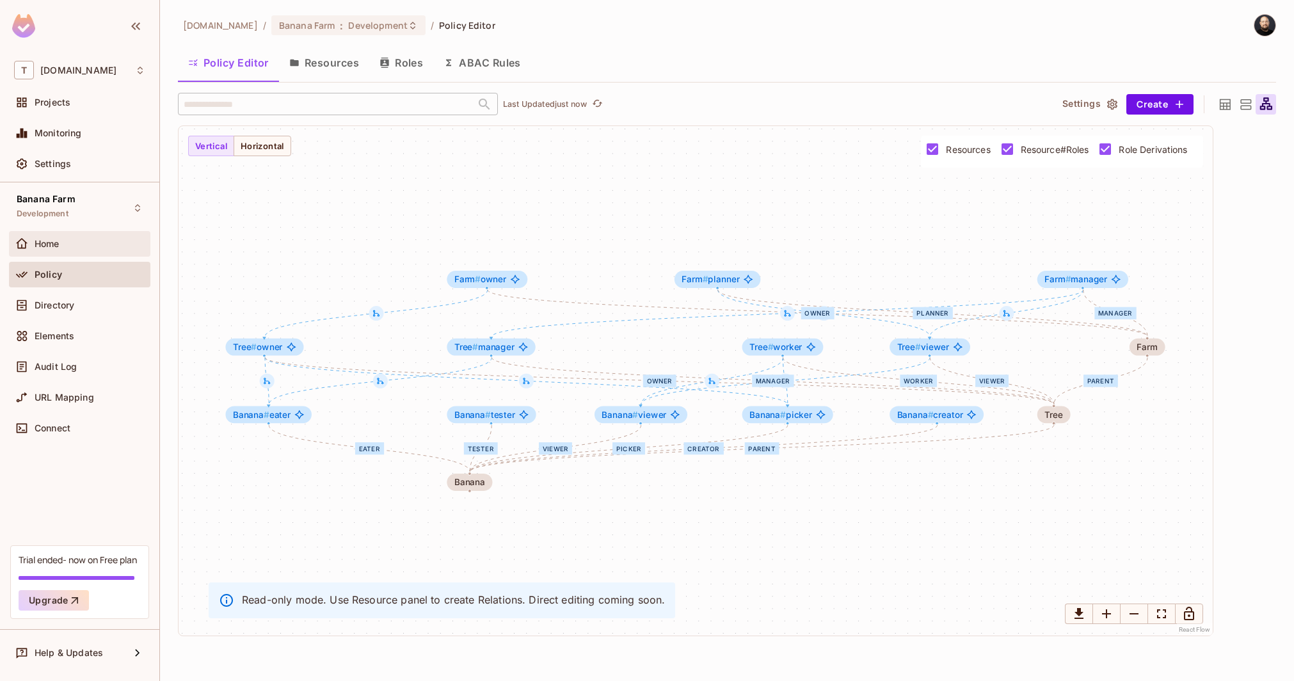
click at [92, 247] on div "Home" at bounding box center [90, 244] width 111 height 10
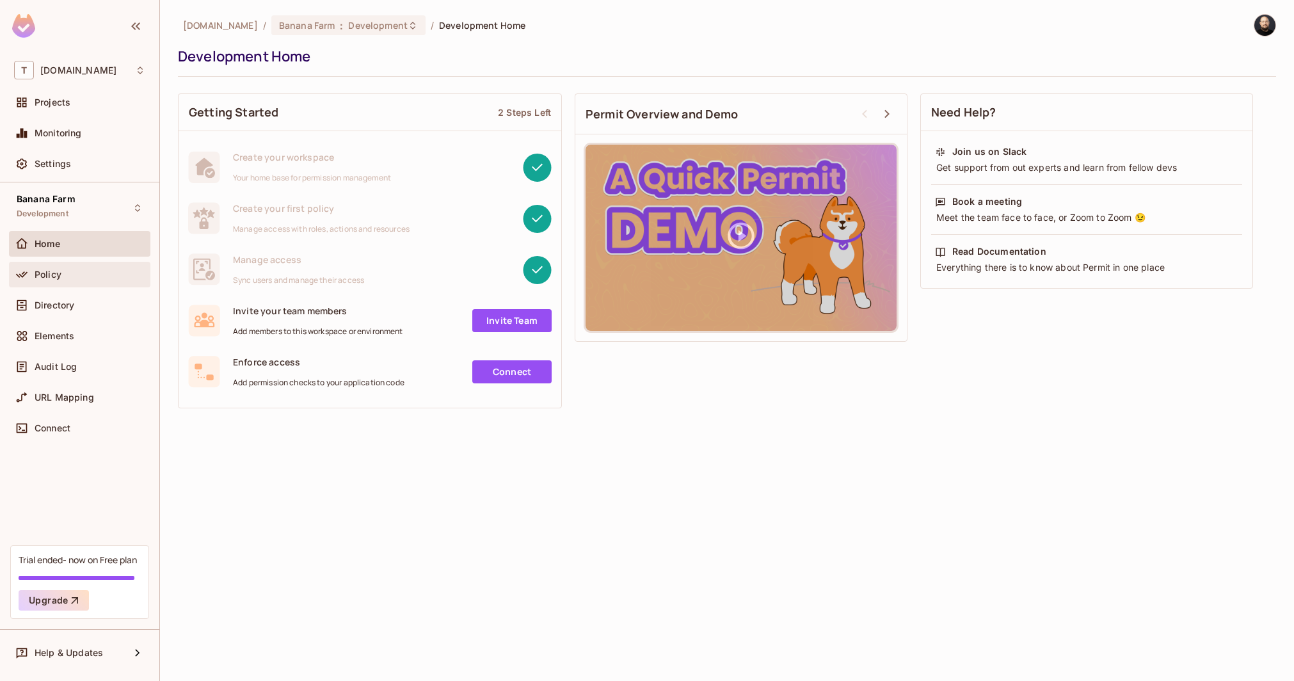
click at [92, 273] on div "Policy" at bounding box center [90, 274] width 111 height 10
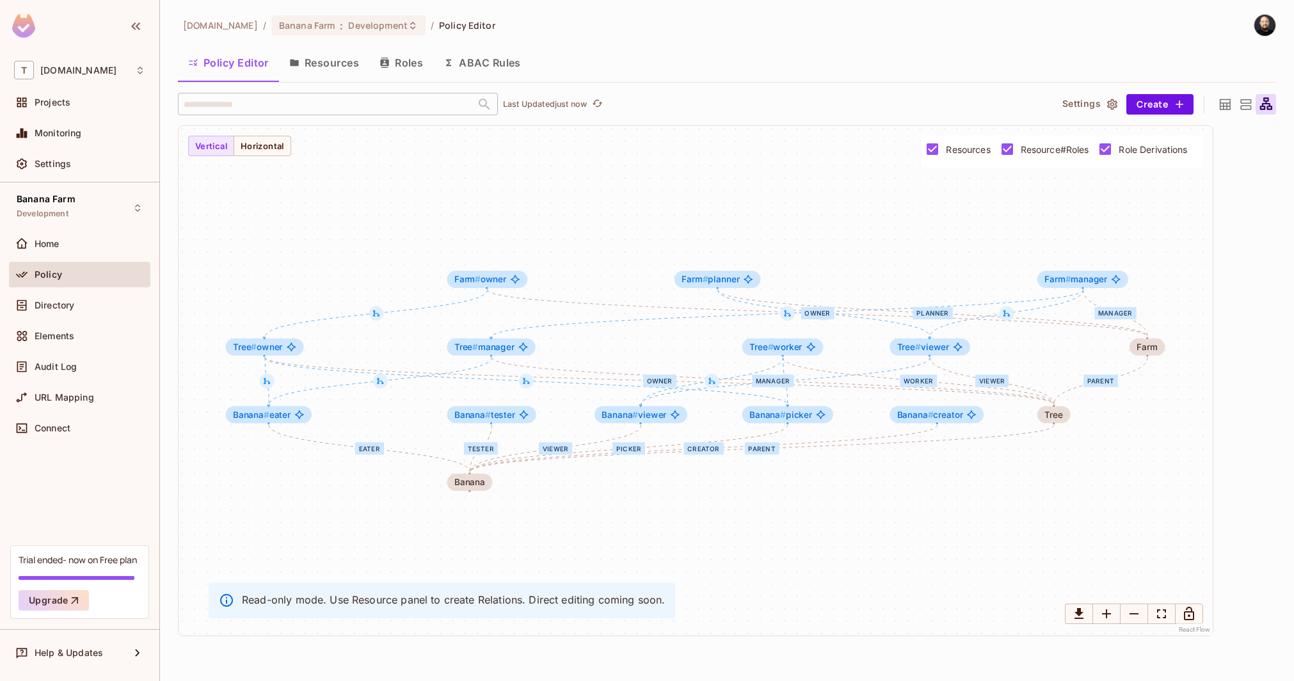
click at [312, 62] on button "Resources" at bounding box center [324, 63] width 90 height 32
